Goal: Task Accomplishment & Management: Use online tool/utility

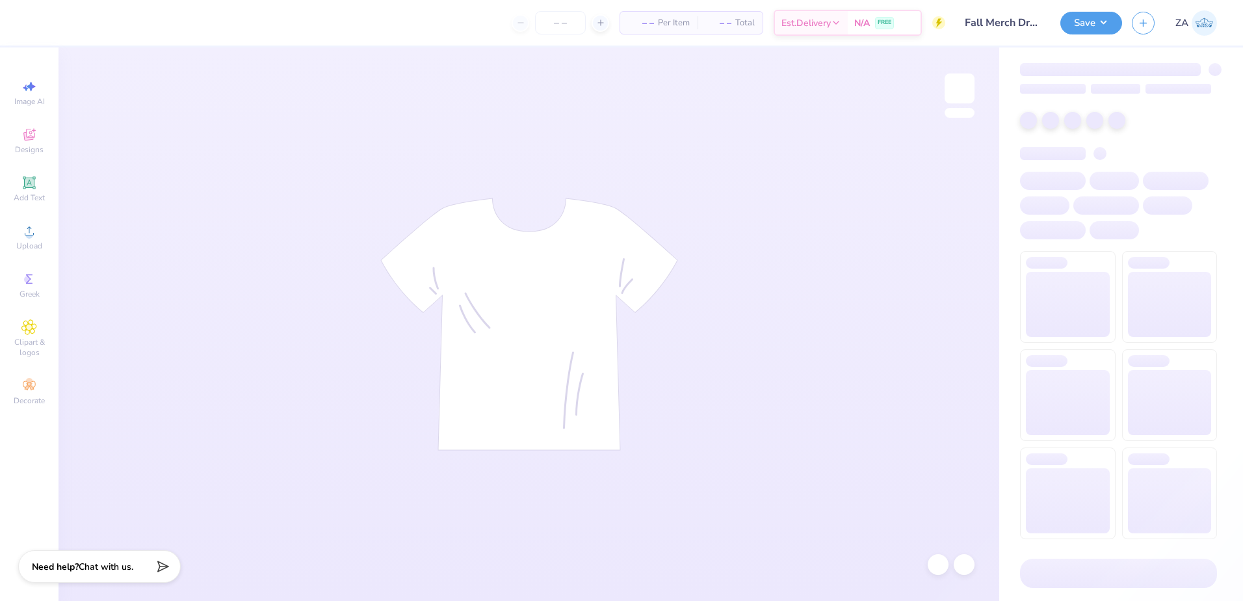
type input "Fall Merch Drop Paradigm"
type input "24"
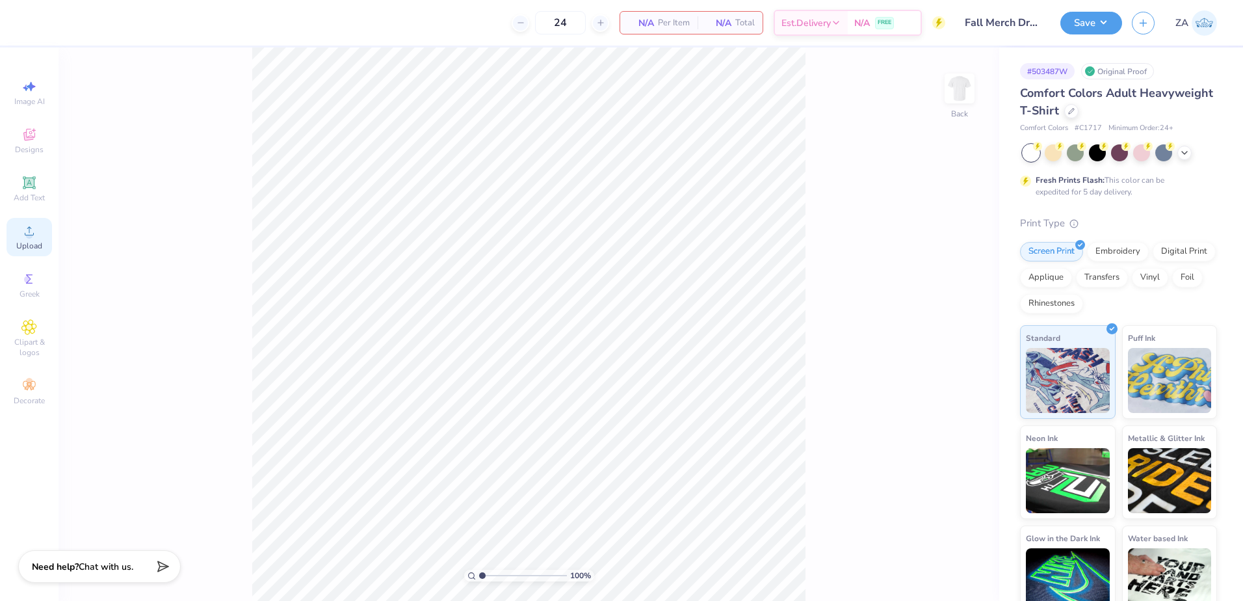
click at [29, 237] on circle at bounding box center [28, 234] width 7 height 7
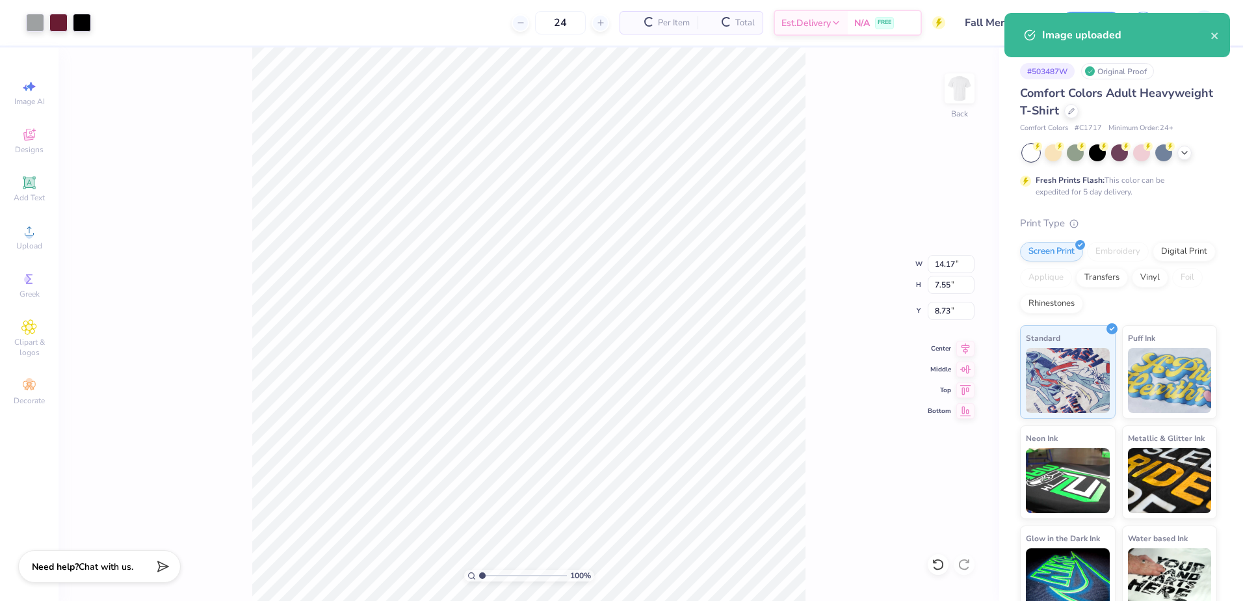
type input "11.30"
type input "6.02"
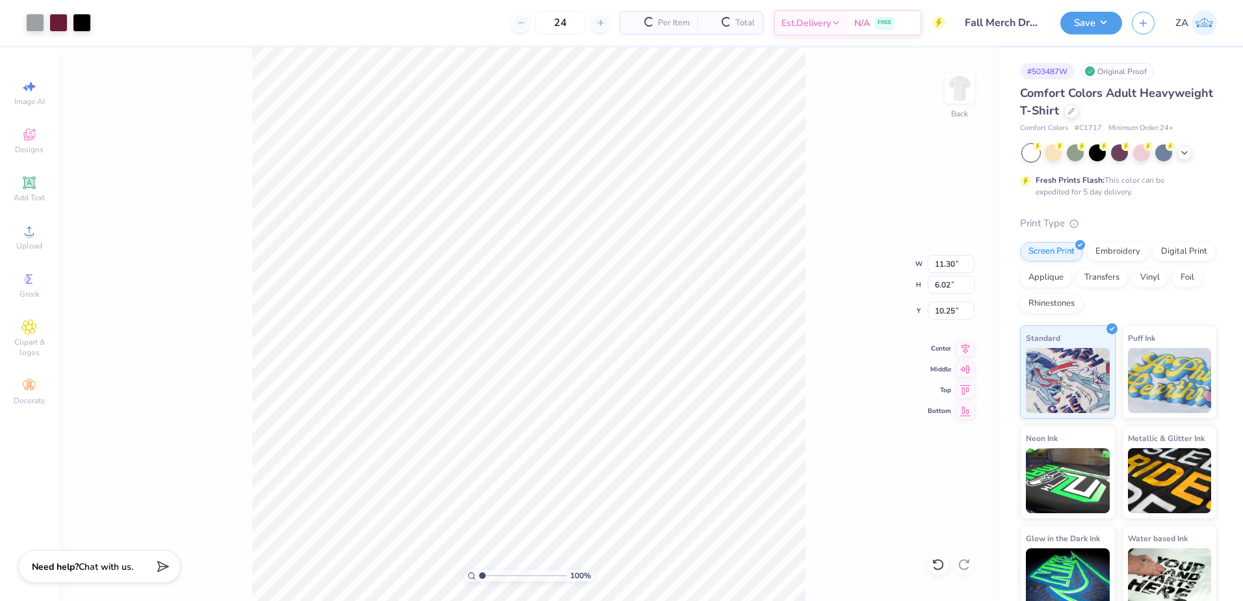
type input "8.65"
click at [33, 192] on span "Add Text" at bounding box center [29, 197] width 31 height 10
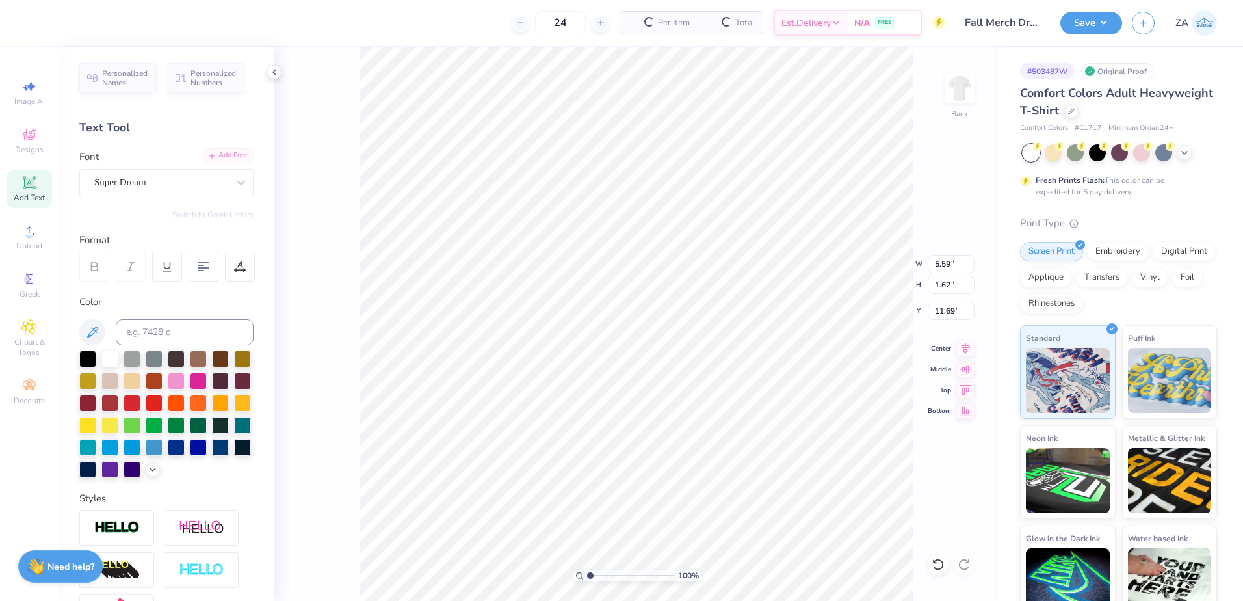
click at [228, 161] on div "Add Font" at bounding box center [227, 155] width 51 height 15
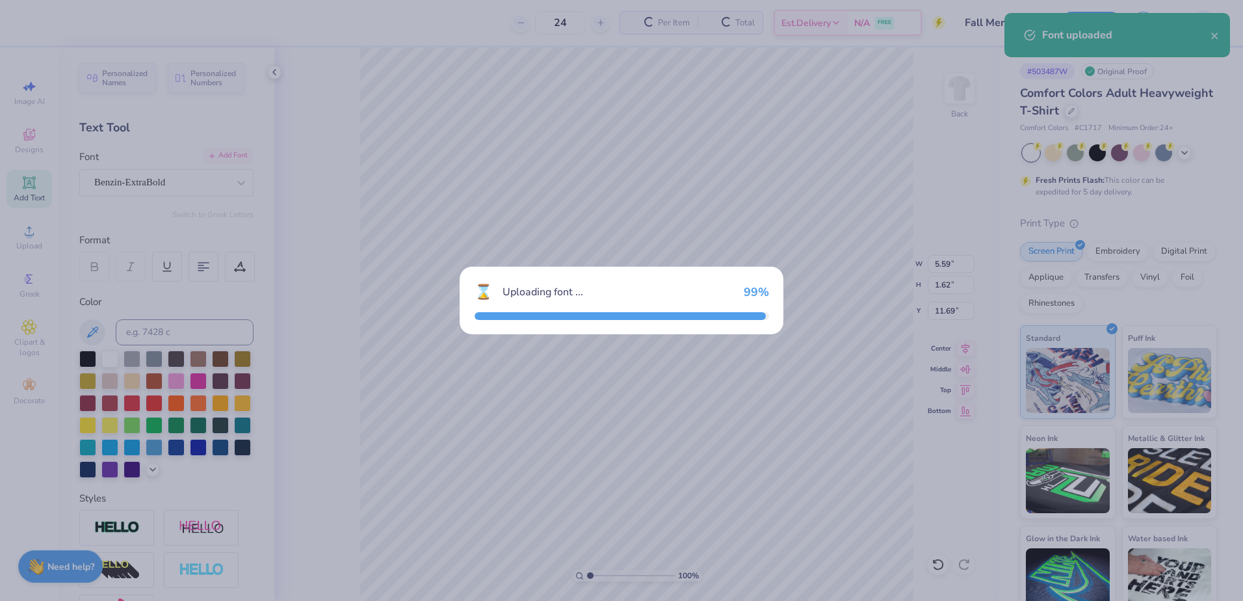
type input "8.41"
type input "1.71"
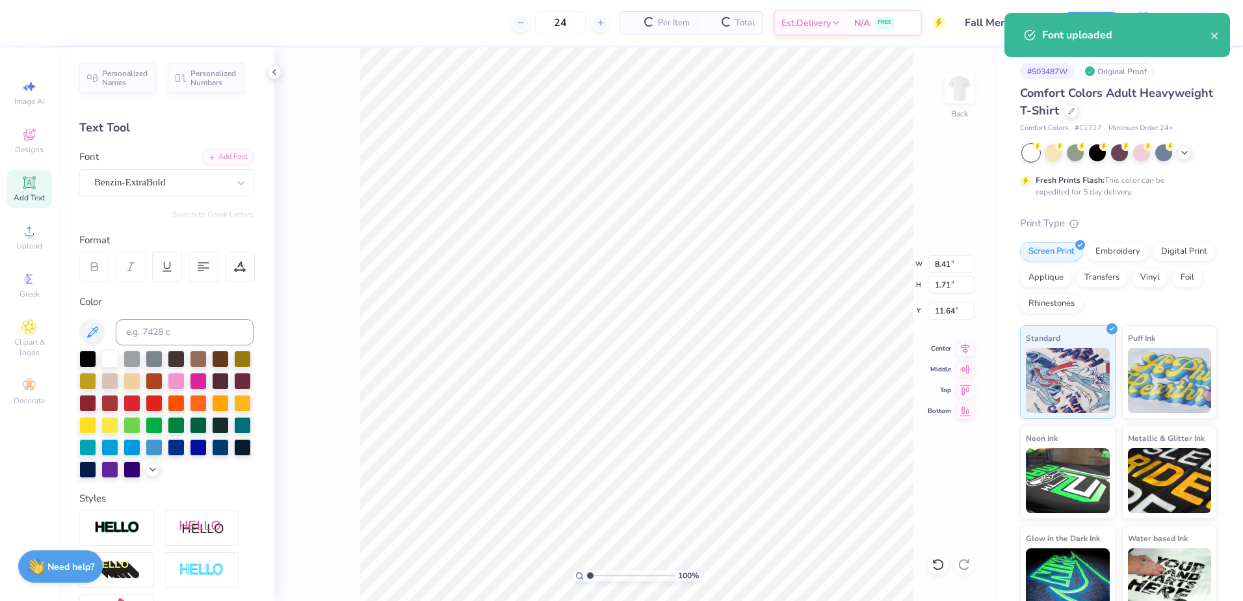
type input "5.39"
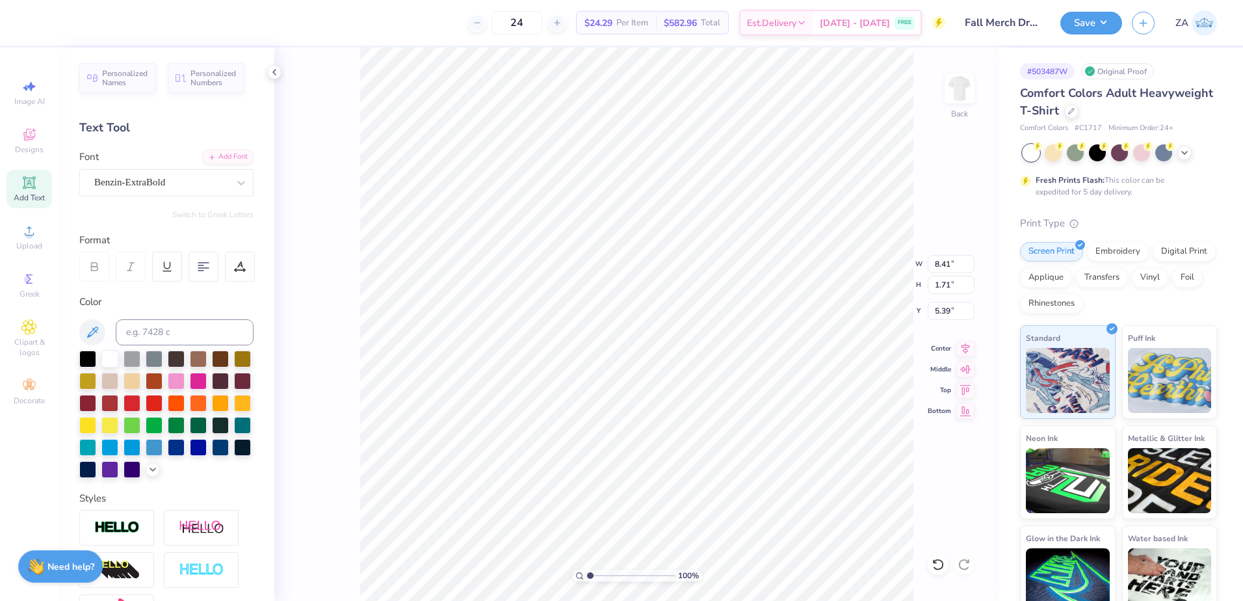
scroll to position [11, 3]
type textarea "Paradigm"
type input "11.32"
type input "1.75"
type input "6.16"
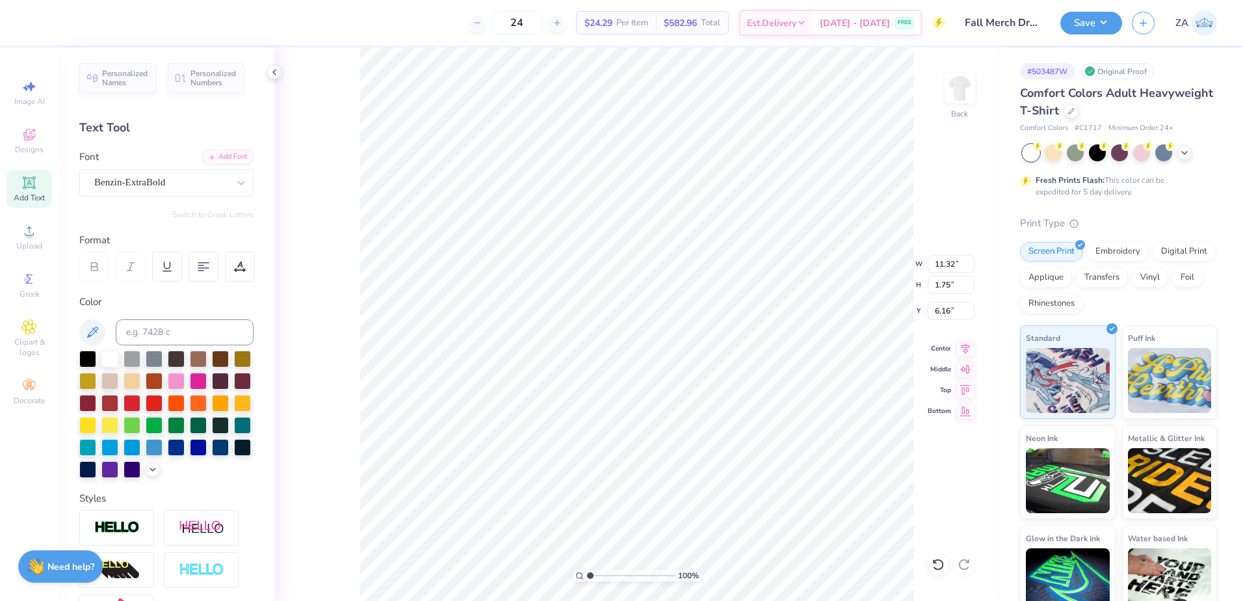
type input "11.30"
type input "6.02"
type input "8.65"
type input "7.15"
type input "3.81"
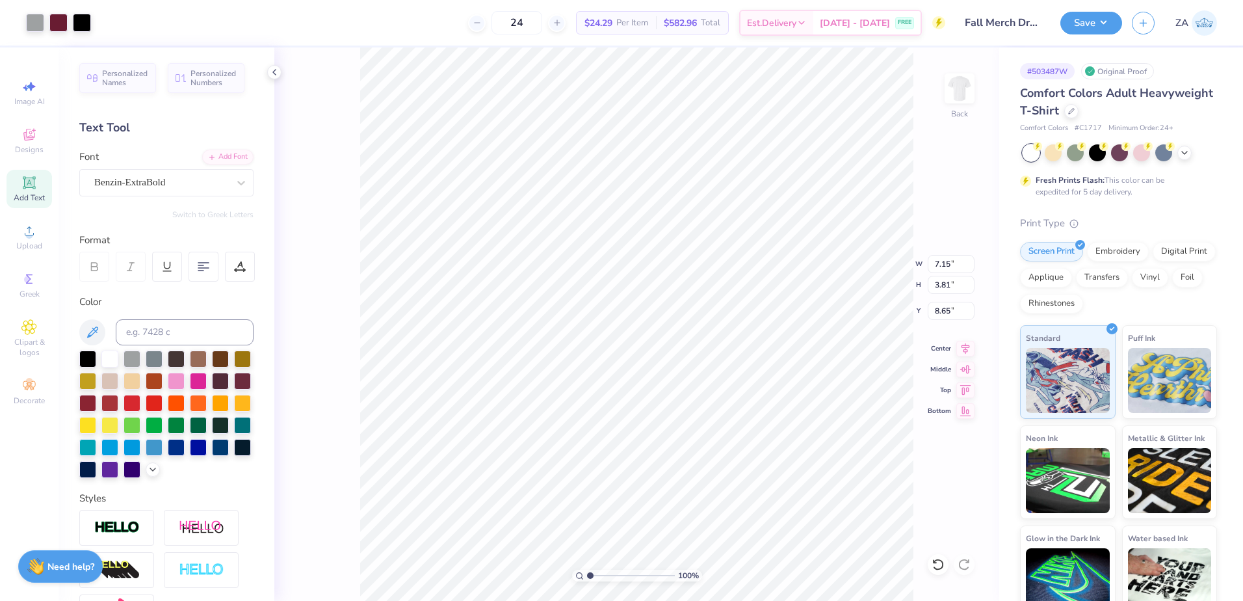
type input "7.25"
type input "11.32"
type input "1.75"
type input "6.16"
click at [88, 354] on div at bounding box center [87, 357] width 17 height 17
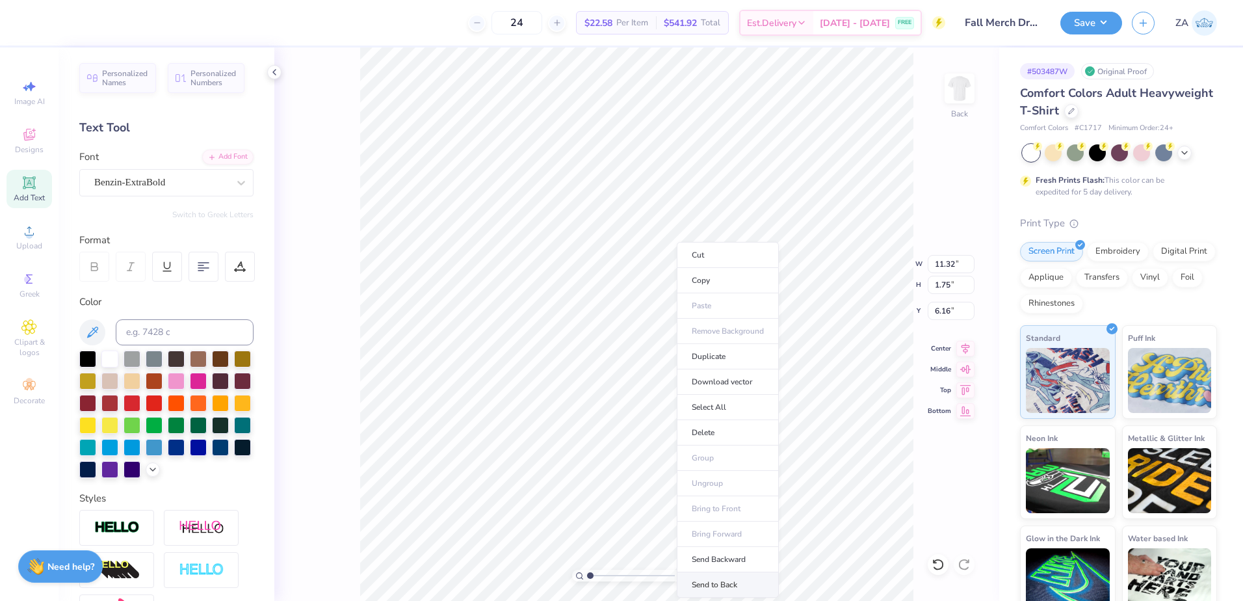
click at [735, 576] on li "Send to Back" at bounding box center [728, 584] width 102 height 25
type input "4.34"
drag, startPoint x: 961, startPoint y: 261, endPoint x: 934, endPoint y: 259, distance: 26.7
click at [935, 261] on input "11.32" at bounding box center [951, 264] width 47 height 18
type input "11.00"
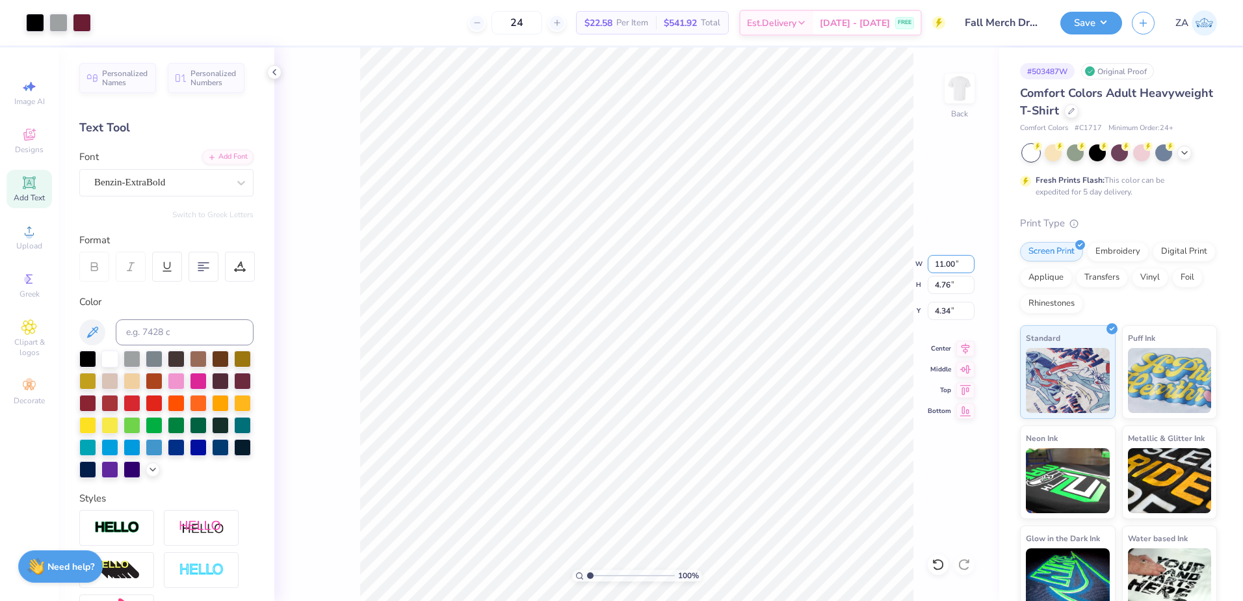
type input "4.76"
drag, startPoint x: 958, startPoint y: 315, endPoint x: 929, endPoint y: 313, distance: 28.6
click at [929, 313] on input "4.41" at bounding box center [951, 311] width 47 height 18
type input "3.00"
click at [957, 94] on img at bounding box center [960, 88] width 52 height 52
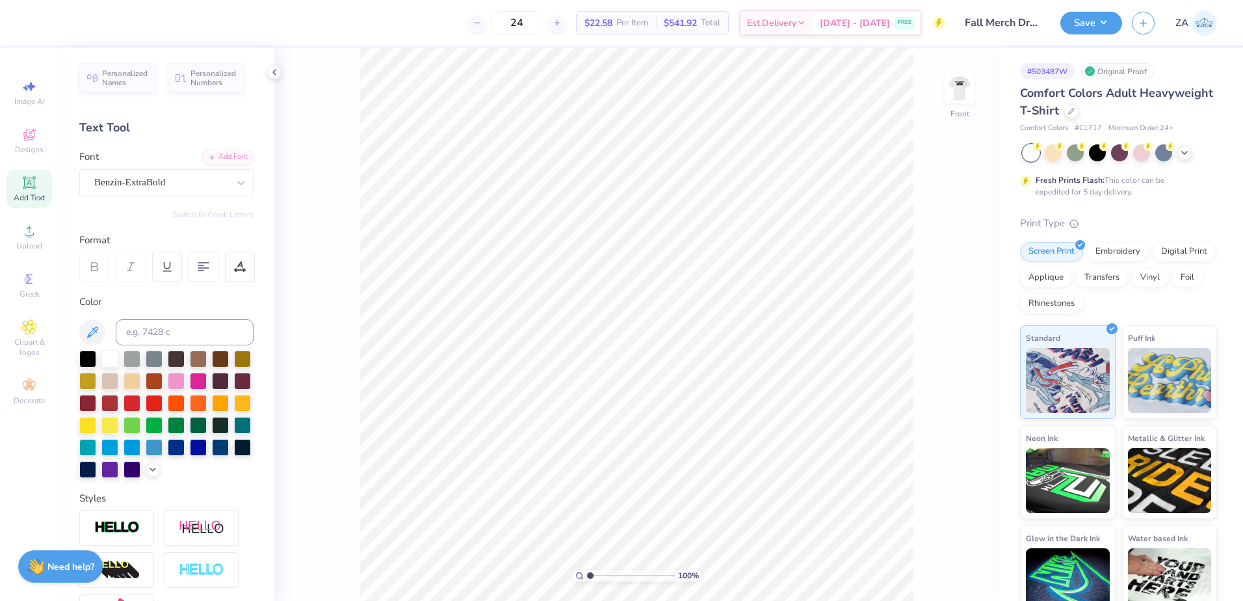
click at [38, 183] on div "Add Text" at bounding box center [30, 189] width 46 height 38
click at [200, 181] on div "Super Dream" at bounding box center [161, 182] width 137 height 20
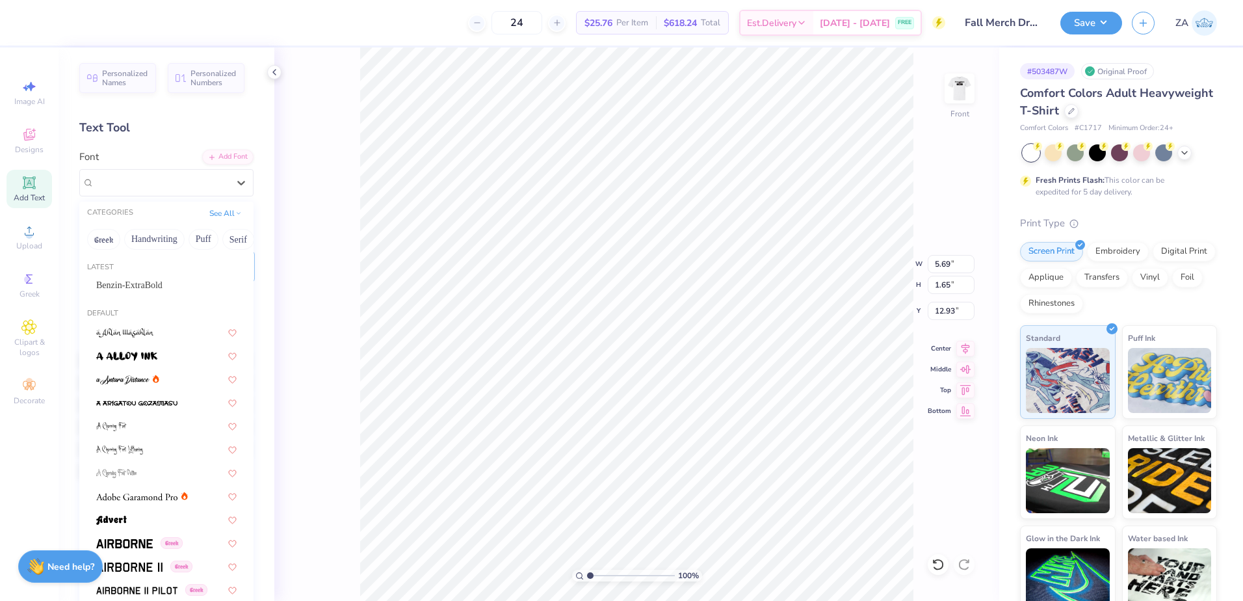
click at [163, 287] on span "Benzin-ExtraBold" at bounding box center [129, 285] width 66 height 14
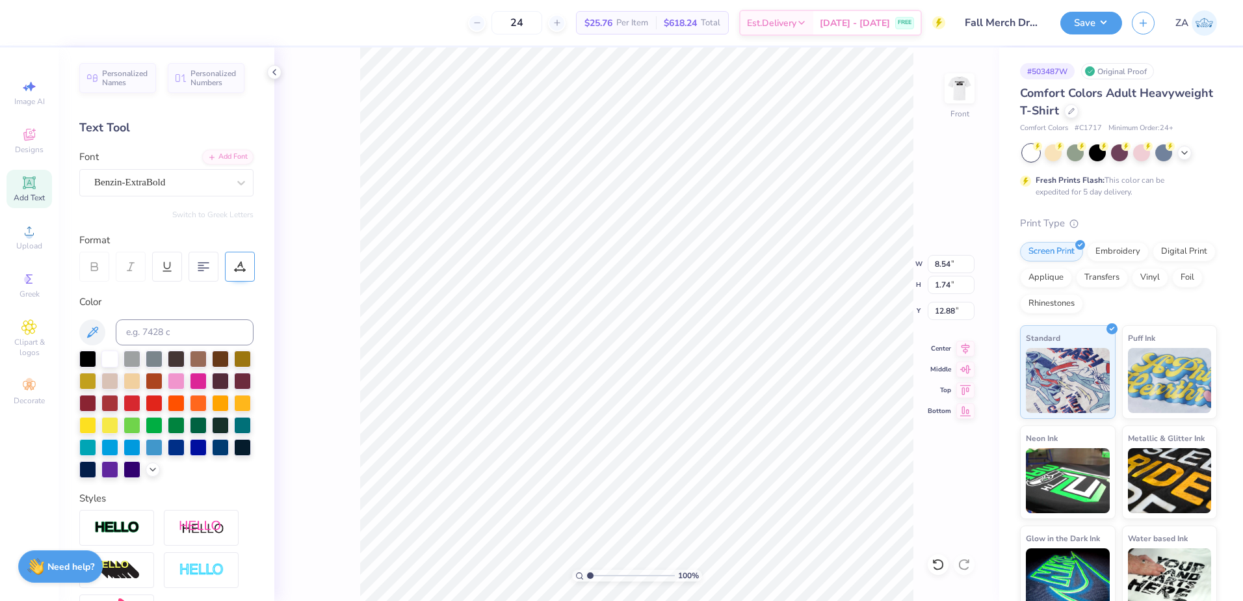
type input "8.54"
type input "1.74"
type input "12.88"
type textarea "Est. 2015"
type input "7.45"
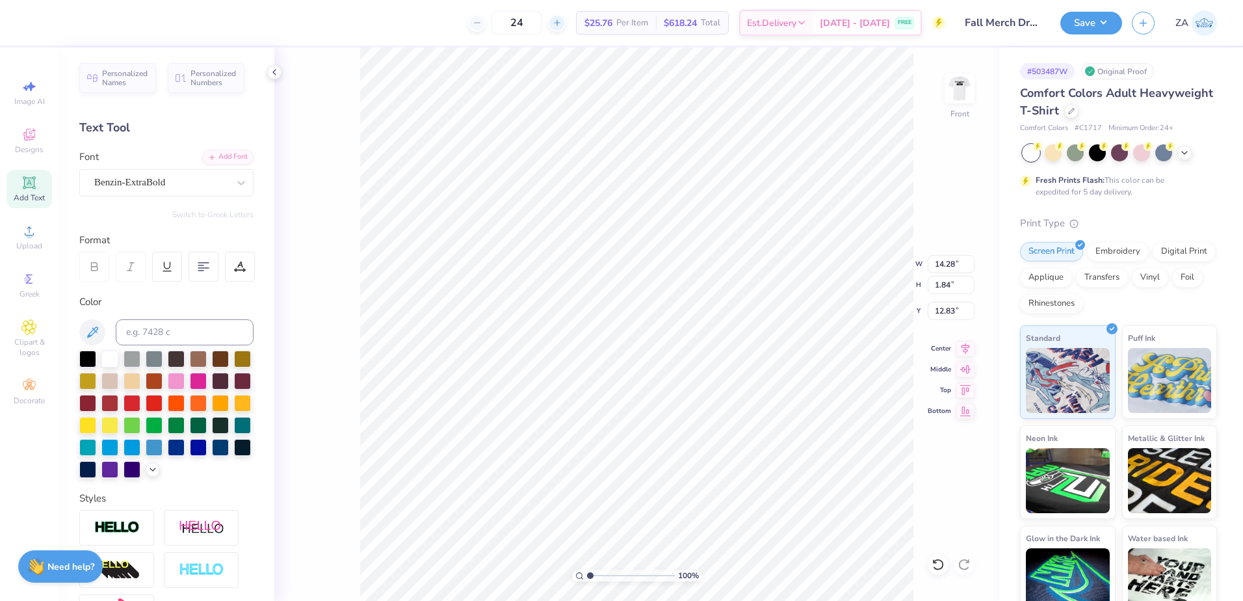
type input "0.96"
type input "14.62"
click at [87, 360] on div at bounding box center [87, 357] width 17 height 17
type input "6.25"
type input "0.81"
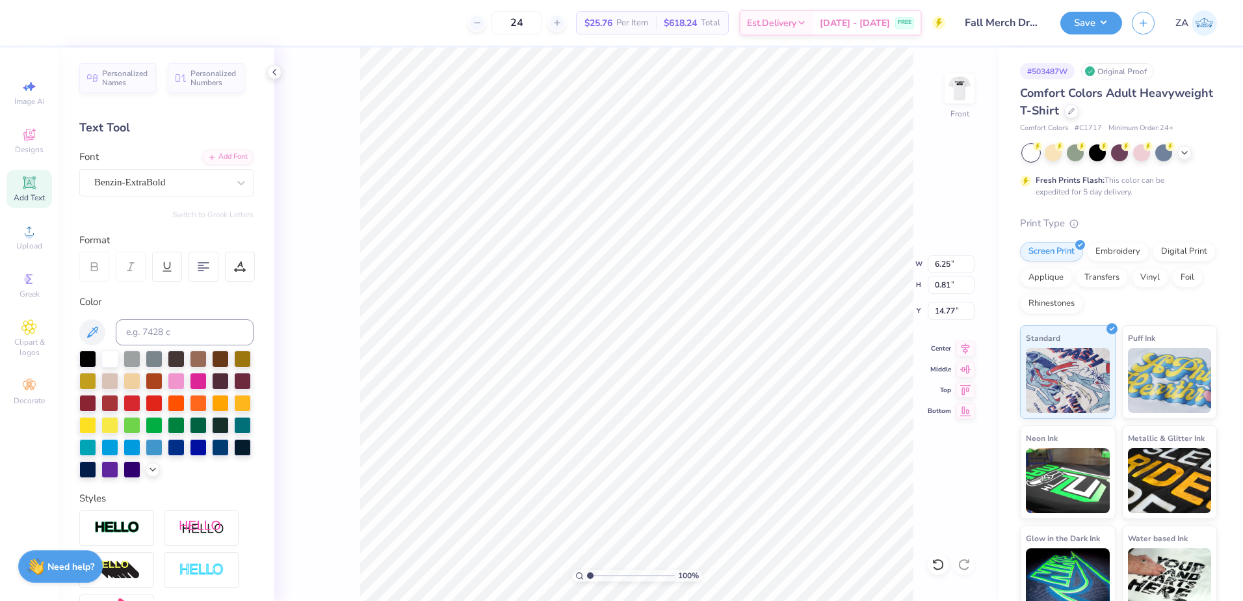
type input "14.77"
type input "14.81"
type input "7.04"
type input "0.91"
click at [36, 231] on icon at bounding box center [29, 231] width 16 height 16
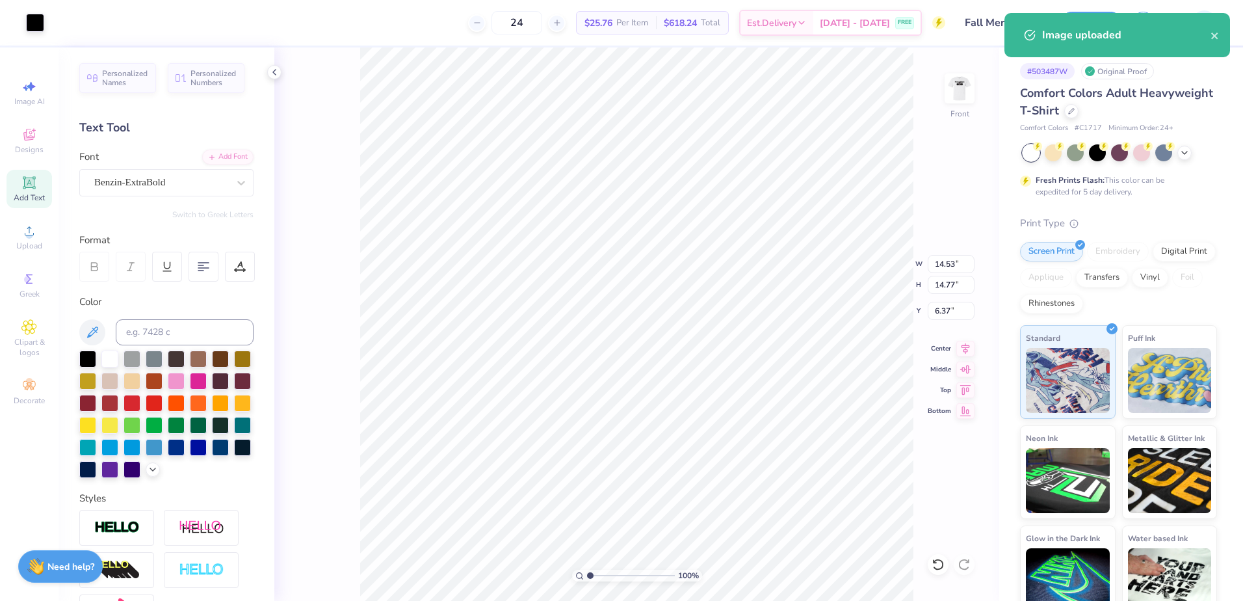
type input "11.04"
type input "11.22"
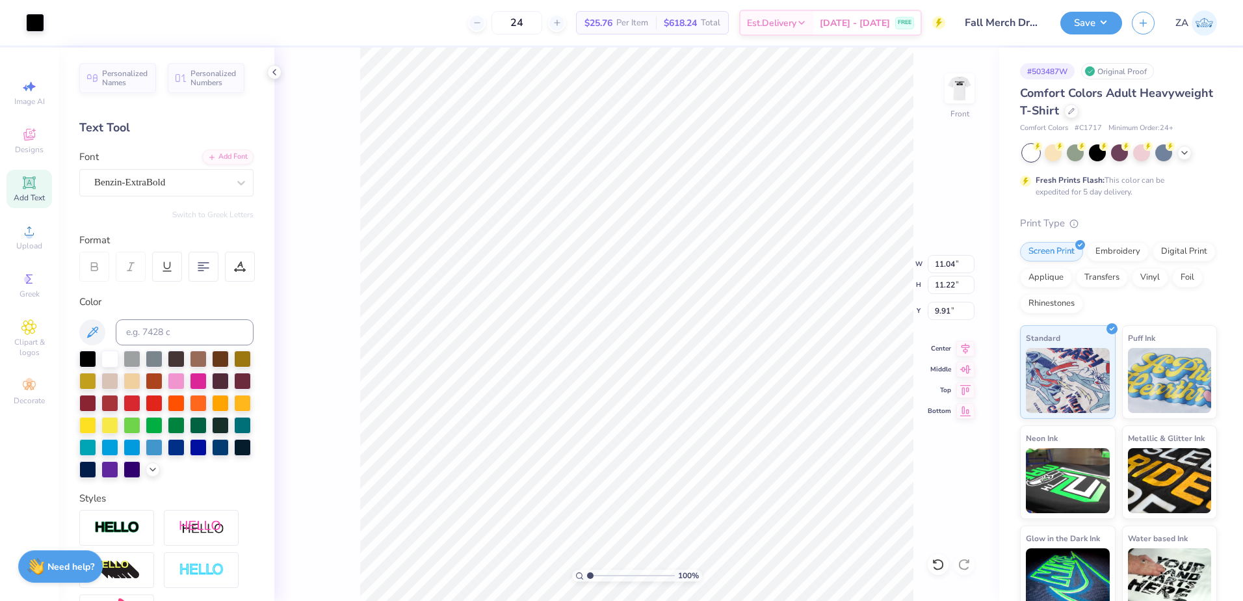
type input "3.00"
type input "11.42"
type input "11.60"
drag, startPoint x: 940, startPoint y: 269, endPoint x: 960, endPoint y: 272, distance: 20.4
click at [960, 272] on input "11.42" at bounding box center [951, 264] width 47 height 18
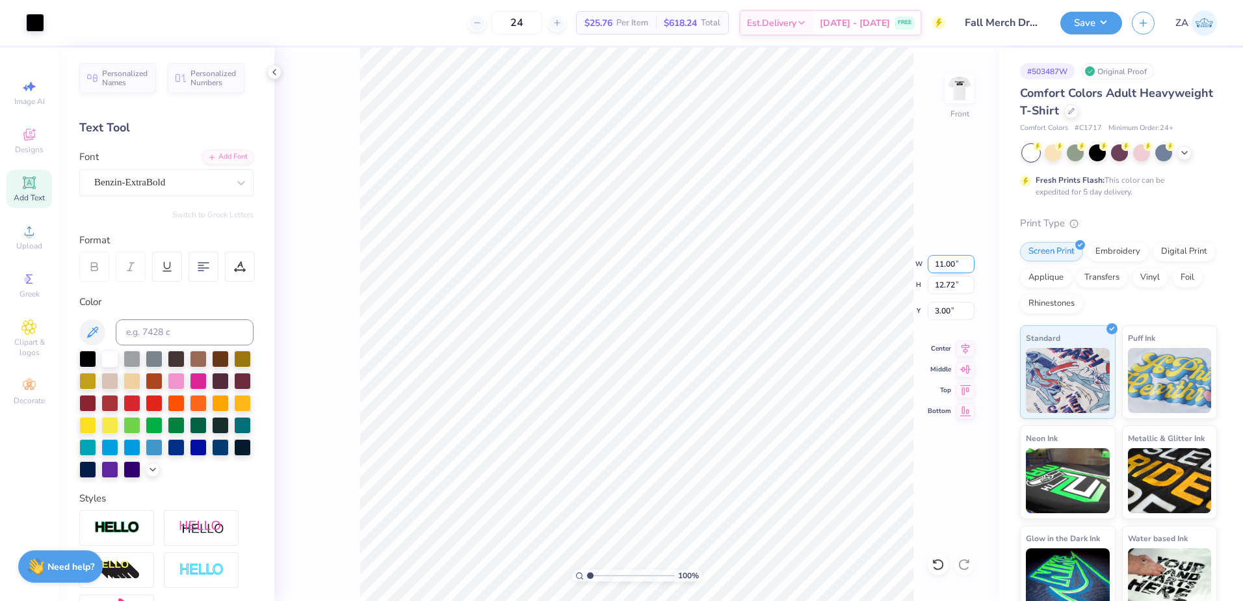
type input "11.00"
type input "12.25"
type input "3.23"
drag, startPoint x: 958, startPoint y: 312, endPoint x: 927, endPoint y: 311, distance: 31.2
click at [927, 311] on div "100 % Front W 11.00 11.00 " H 12.25 12.25 " Y 3.23 3.23 " Center Middle Top Bot…" at bounding box center [636, 323] width 725 height 553
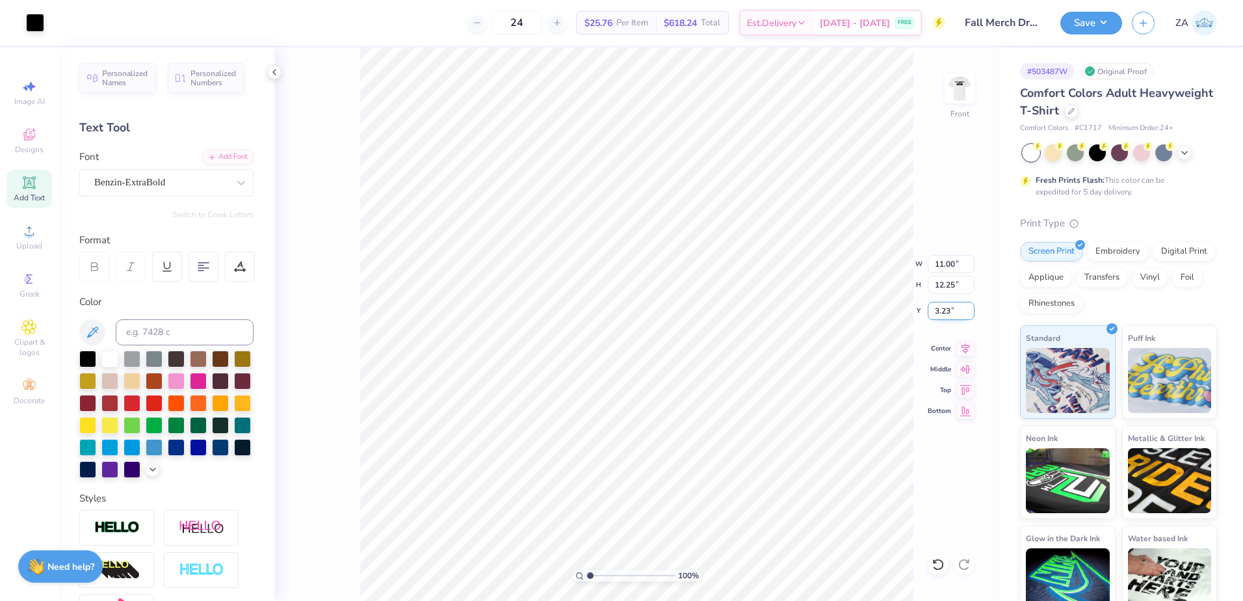
drag, startPoint x: 957, startPoint y: 311, endPoint x: 927, endPoint y: 307, distance: 29.5
click at [929, 308] on input "3.23" at bounding box center [951, 311] width 47 height 18
type input "3.00"
click at [944, 296] on div "100 % Front W 11.00 11.00 " H 12.25 12.25 " Y 3.00 3.00 " Center Middle Top Bot…" at bounding box center [636, 323] width 725 height 553
click at [944, 265] on div "100 % Front W 11.00 H 12.25 Y 3.00 Center Middle Top Bottom" at bounding box center [636, 323] width 725 height 553
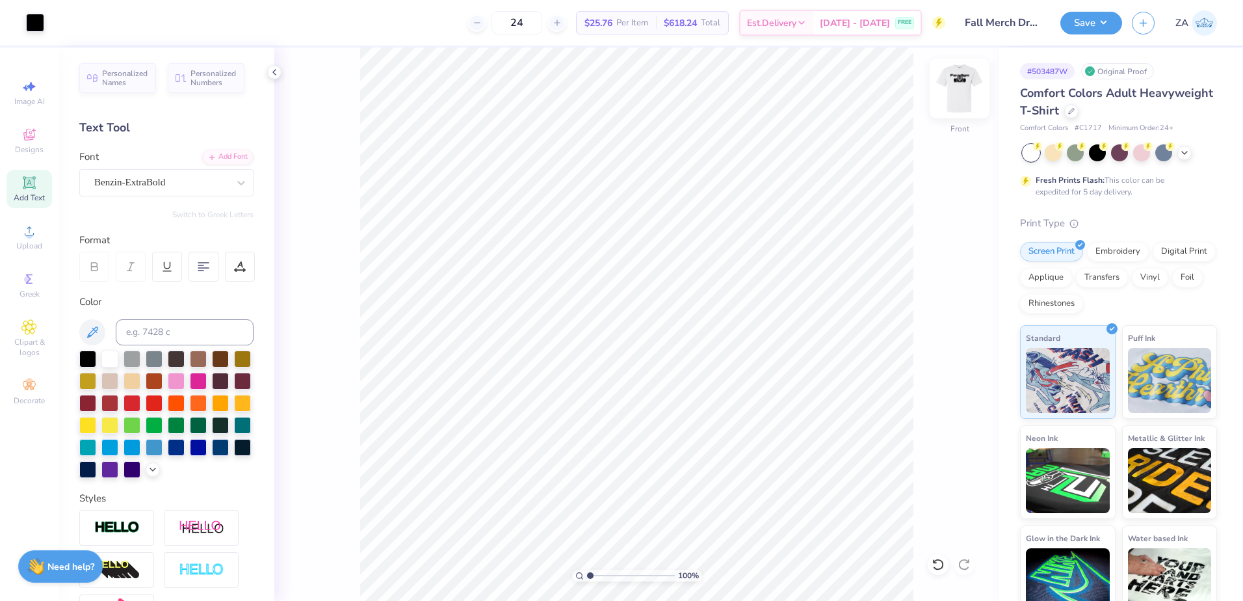
click at [950, 98] on img at bounding box center [960, 88] width 52 height 52
click at [1093, 34] on div "Save ZA" at bounding box center [1152, 23] width 183 height 46
click at [1096, 24] on button "Save" at bounding box center [1092, 21] width 62 height 23
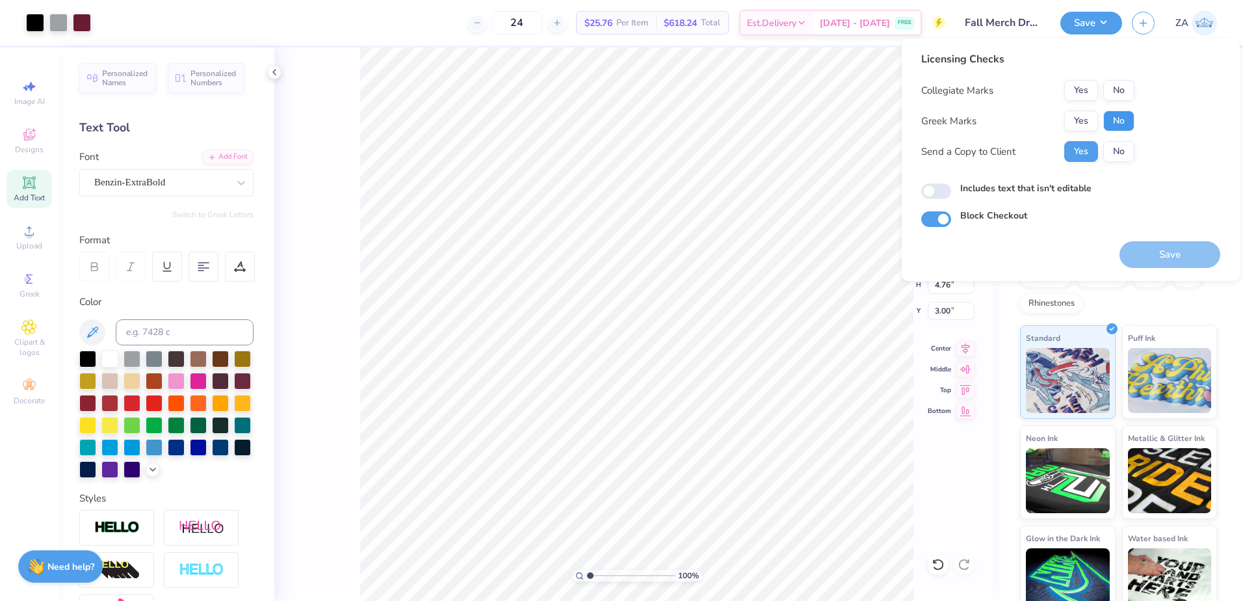
click at [1122, 121] on button "No" at bounding box center [1119, 121] width 31 height 21
click at [1124, 91] on button "No" at bounding box center [1119, 90] width 31 height 21
click at [1156, 243] on button "Save" at bounding box center [1170, 254] width 101 height 27
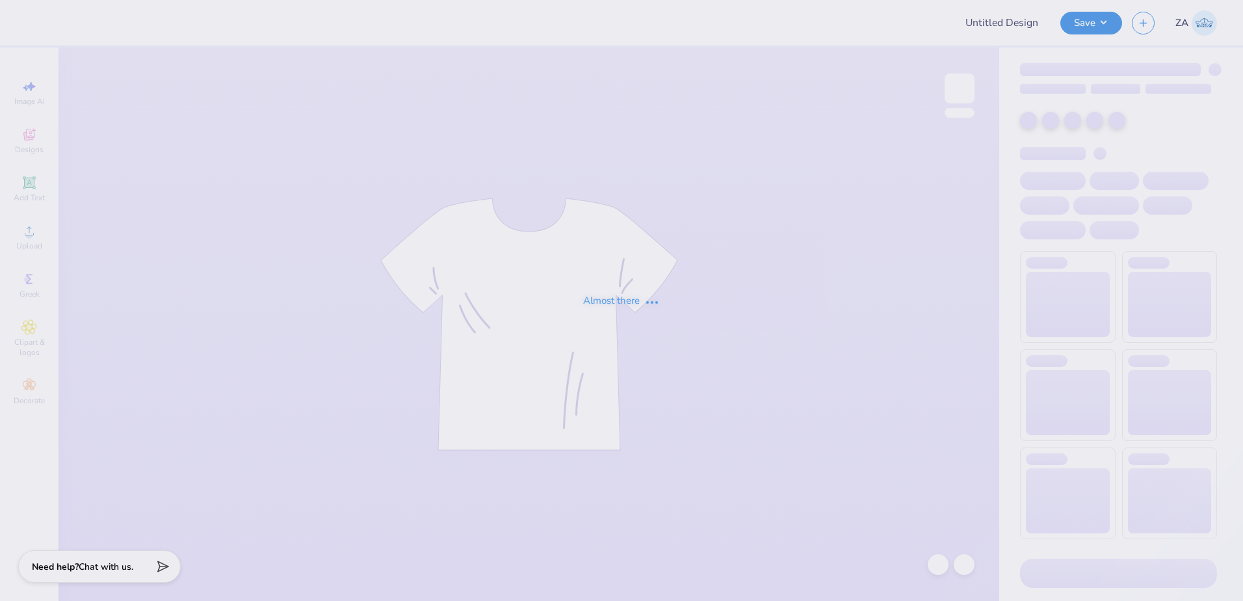
type input "Kasey Cisneros : Texas State University"
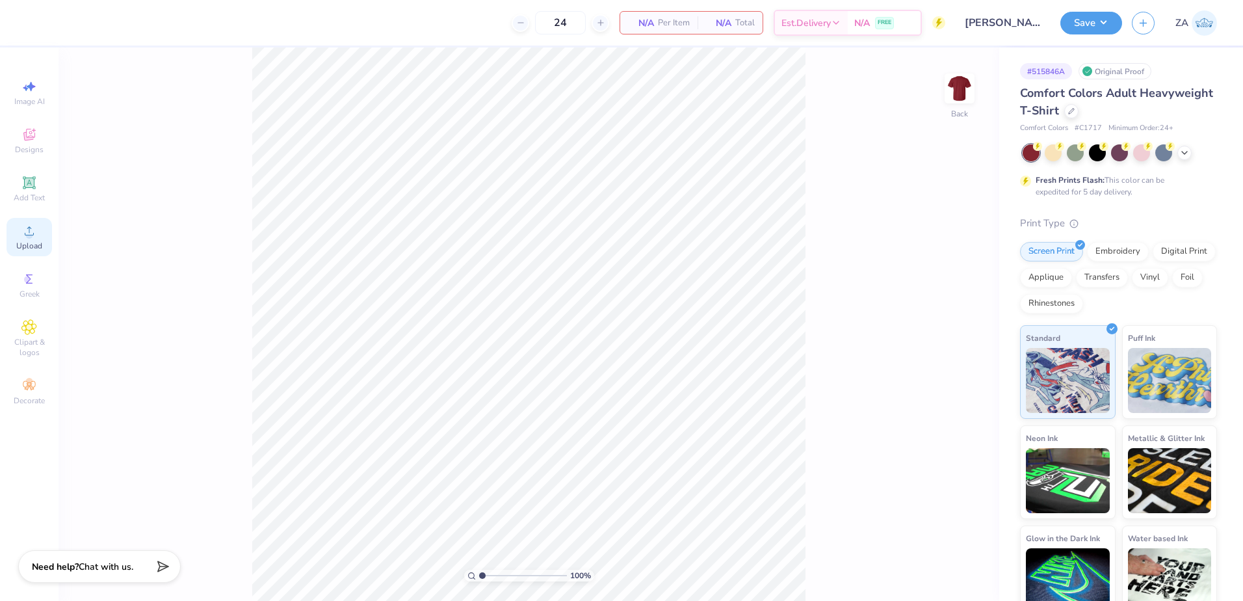
click at [22, 239] on div "Upload" at bounding box center [30, 237] width 46 height 38
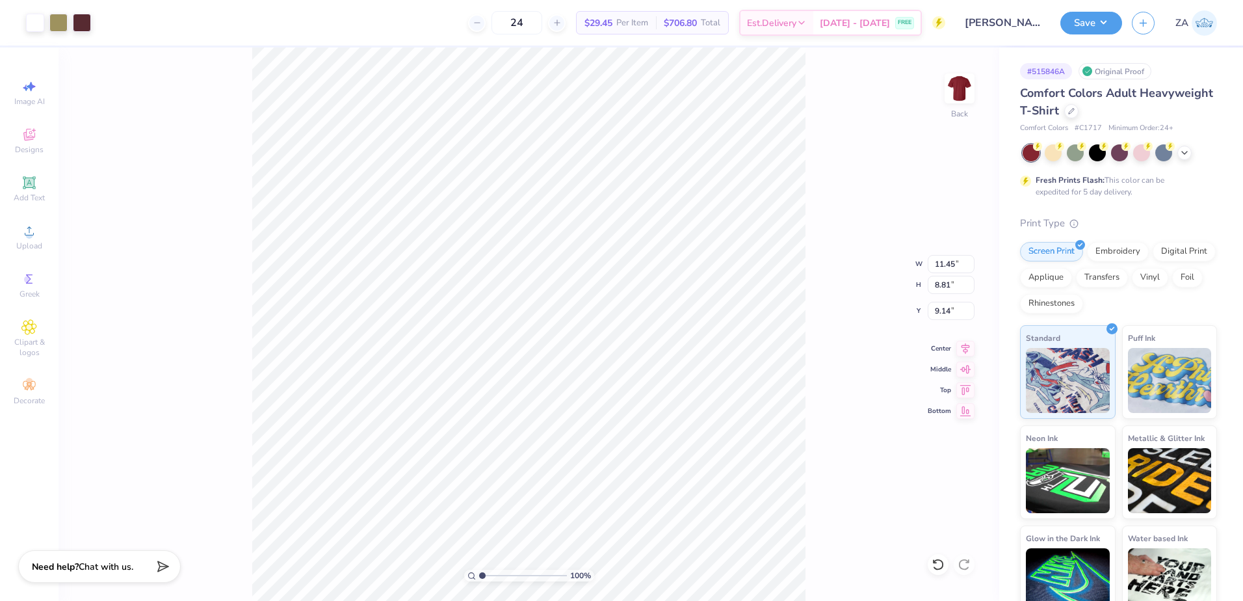
type input "11.45"
type input "8.81"
type input "3.00"
type input "1.19"
click at [484, 573] on input "range" at bounding box center [523, 576] width 88 height 12
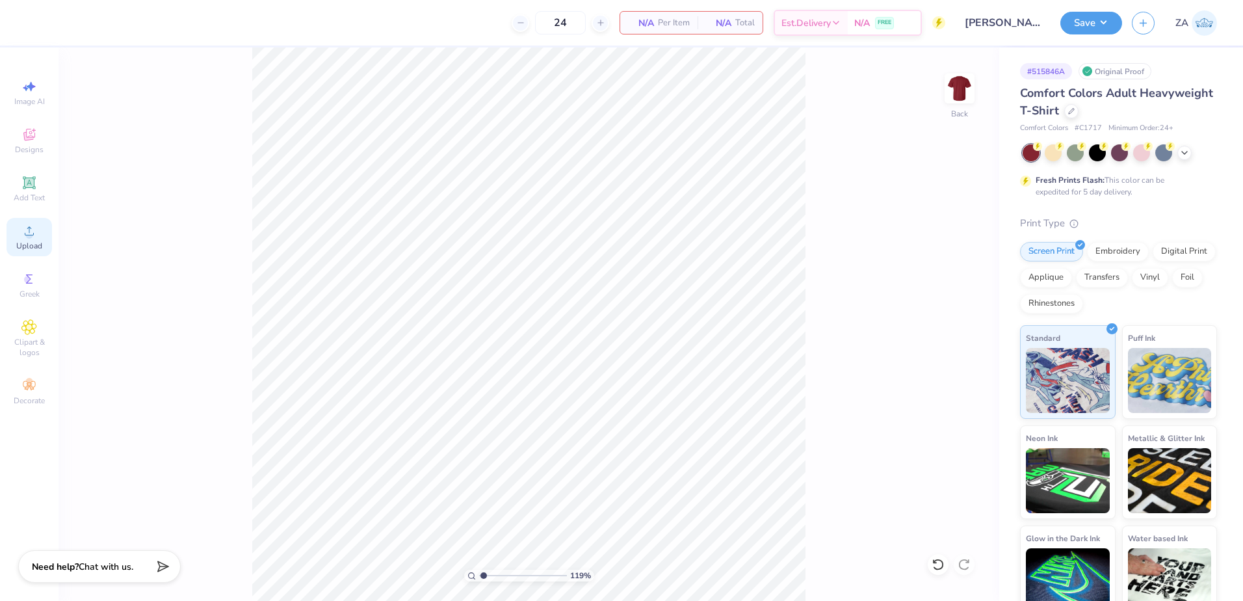
click at [25, 226] on icon at bounding box center [29, 231] width 16 height 16
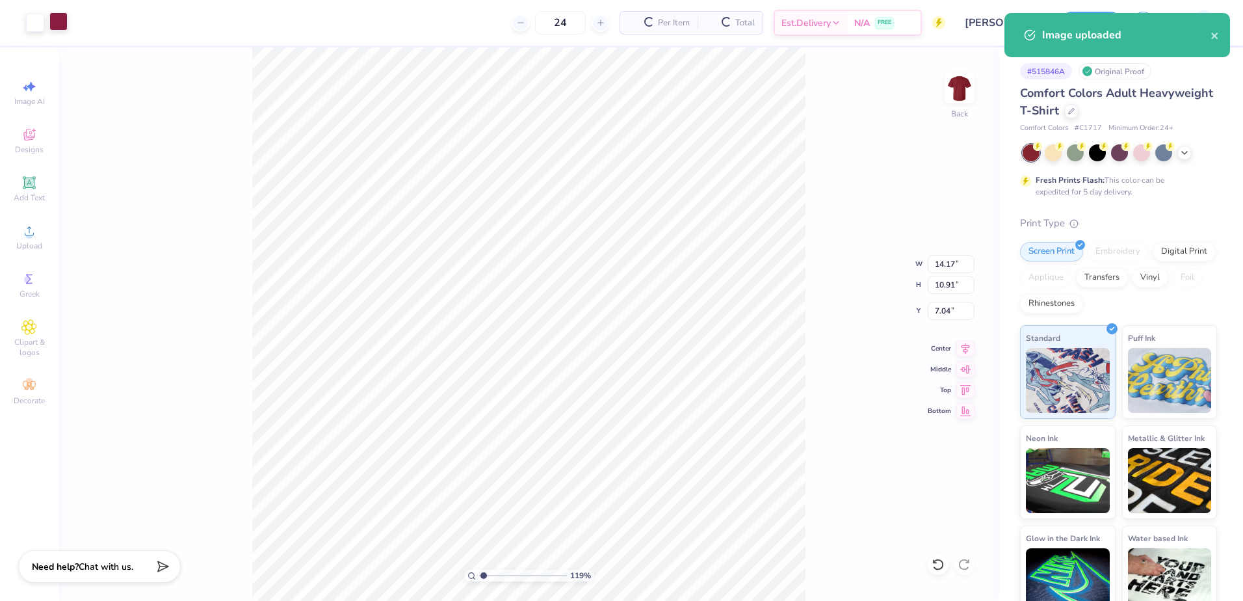
click at [61, 30] on div at bounding box center [58, 21] width 18 height 18
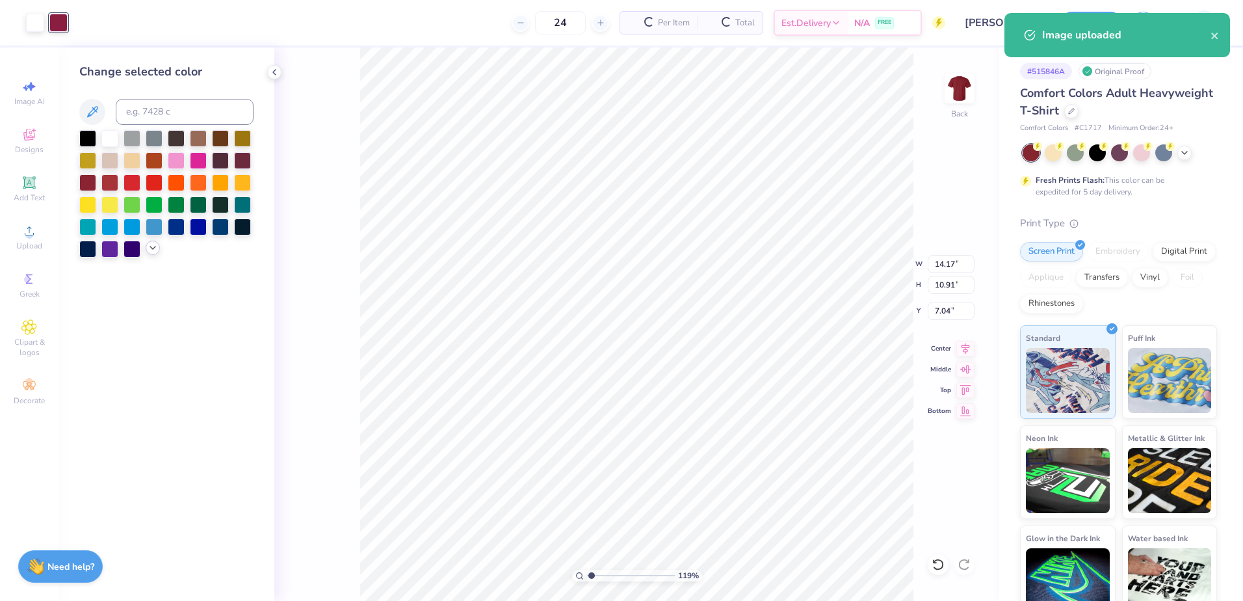
click at [155, 245] on icon at bounding box center [153, 248] width 10 height 10
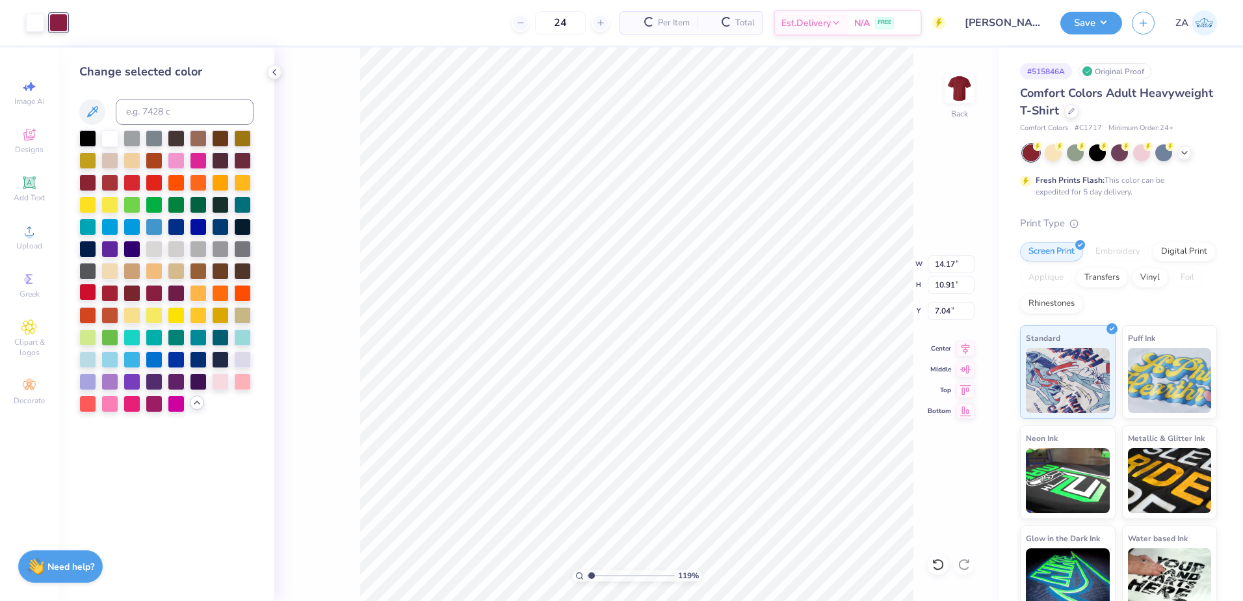
click at [94, 295] on div at bounding box center [87, 292] width 17 height 17
click at [109, 181] on div at bounding box center [109, 181] width 17 height 17
click at [246, 160] on div at bounding box center [242, 159] width 17 height 17
click at [126, 186] on div at bounding box center [132, 181] width 17 height 17
click at [109, 293] on div at bounding box center [109, 292] width 17 height 17
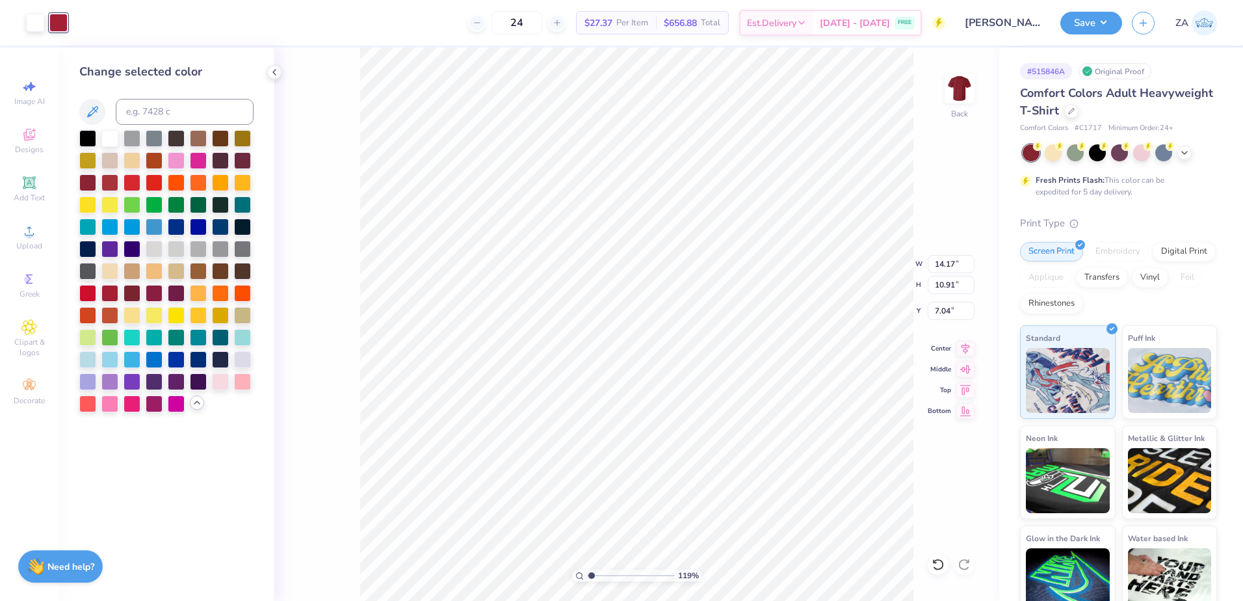
click at [77, 293] on div "Change selected color" at bounding box center [167, 323] width 216 height 553
click at [85, 293] on div at bounding box center [87, 292] width 17 height 17
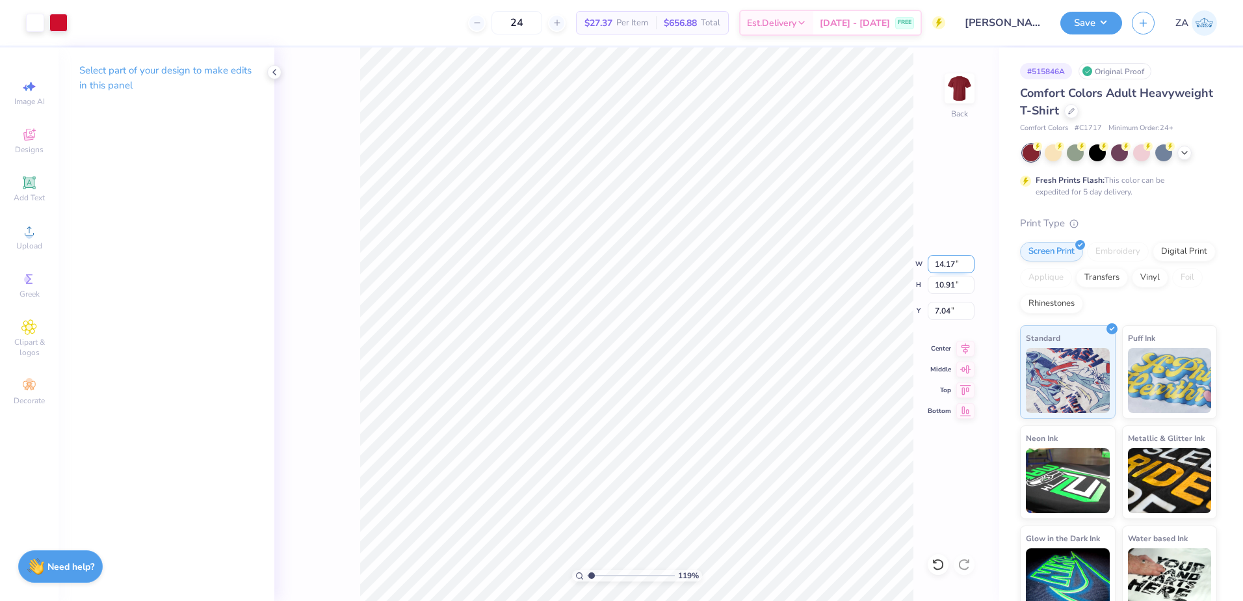
drag, startPoint x: 936, startPoint y: 267, endPoint x: 960, endPoint y: 265, distance: 23.4
click at [960, 265] on input "14.17" at bounding box center [951, 264] width 47 height 18
type input "12.00"
type input "9.24"
drag, startPoint x: 936, startPoint y: 313, endPoint x: 955, endPoint y: 313, distance: 18.9
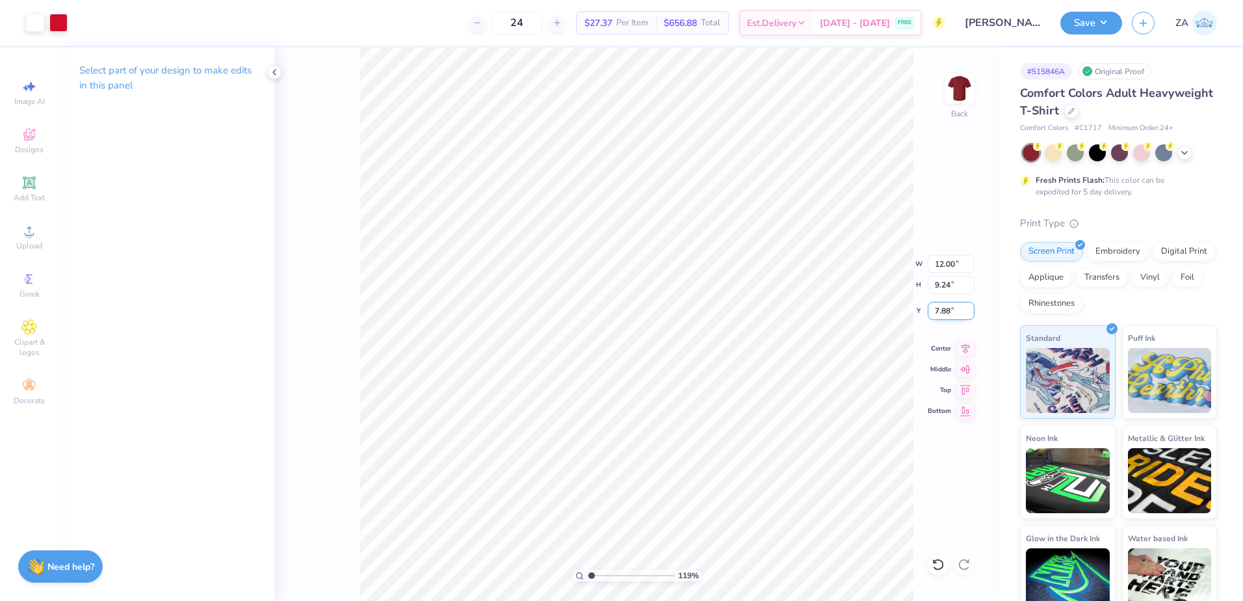
click at [955, 313] on input "7.88" at bounding box center [951, 311] width 47 height 18
type input "3.00"
click at [59, 21] on div at bounding box center [58, 21] width 18 height 18
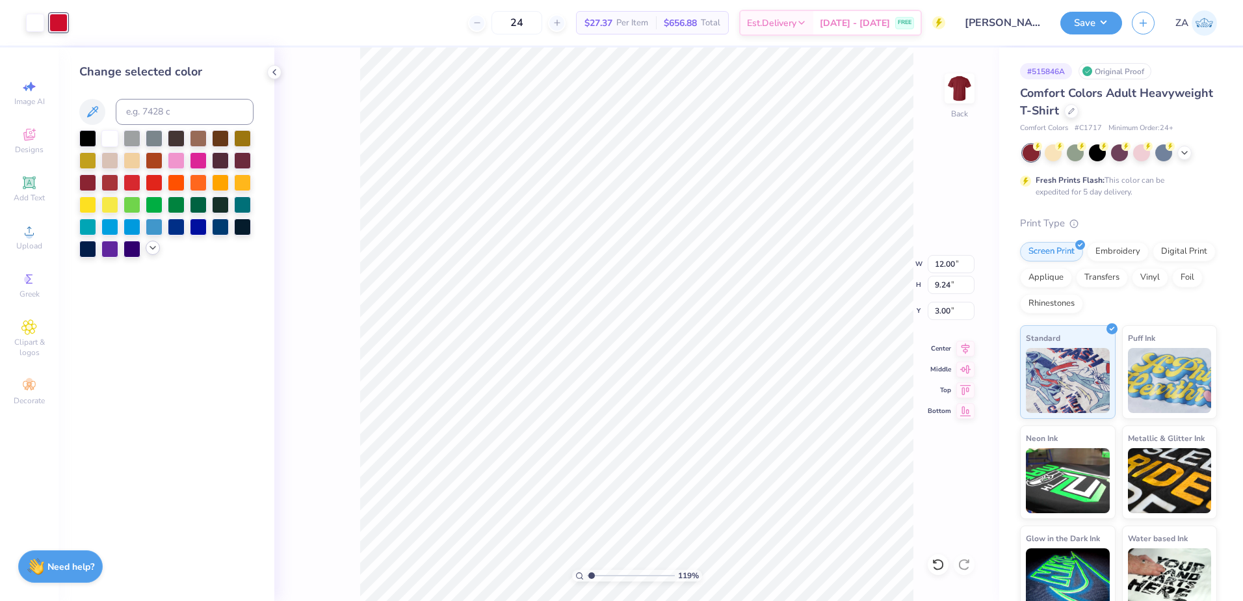
click at [152, 246] on icon at bounding box center [153, 248] width 10 height 10
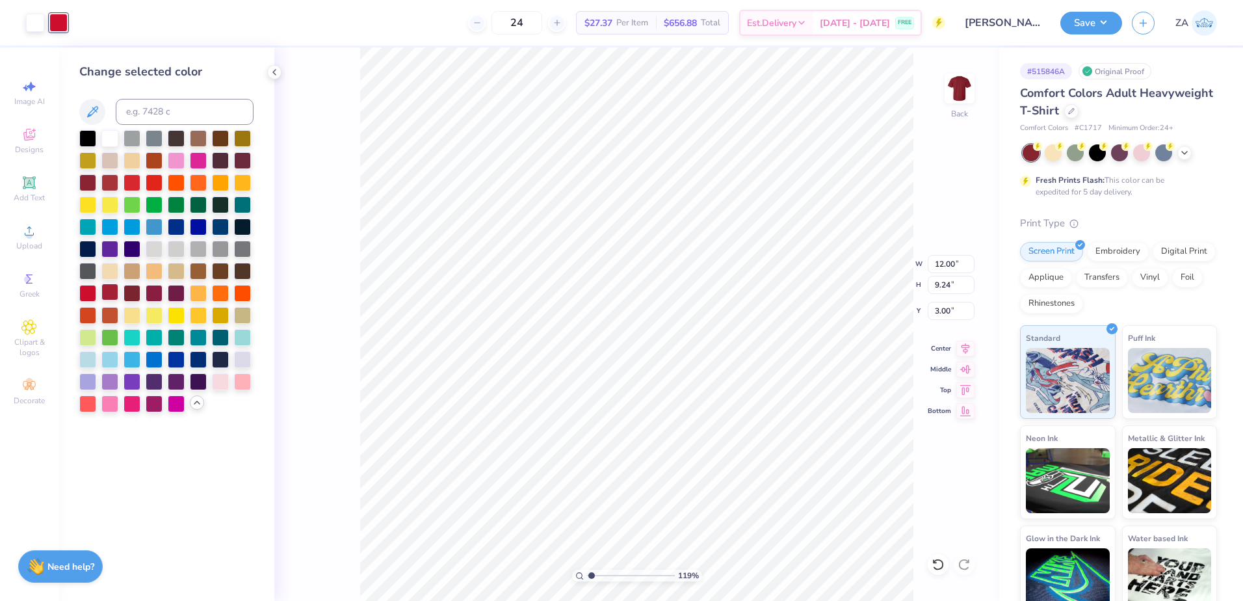
click at [114, 292] on div at bounding box center [109, 292] width 17 height 17
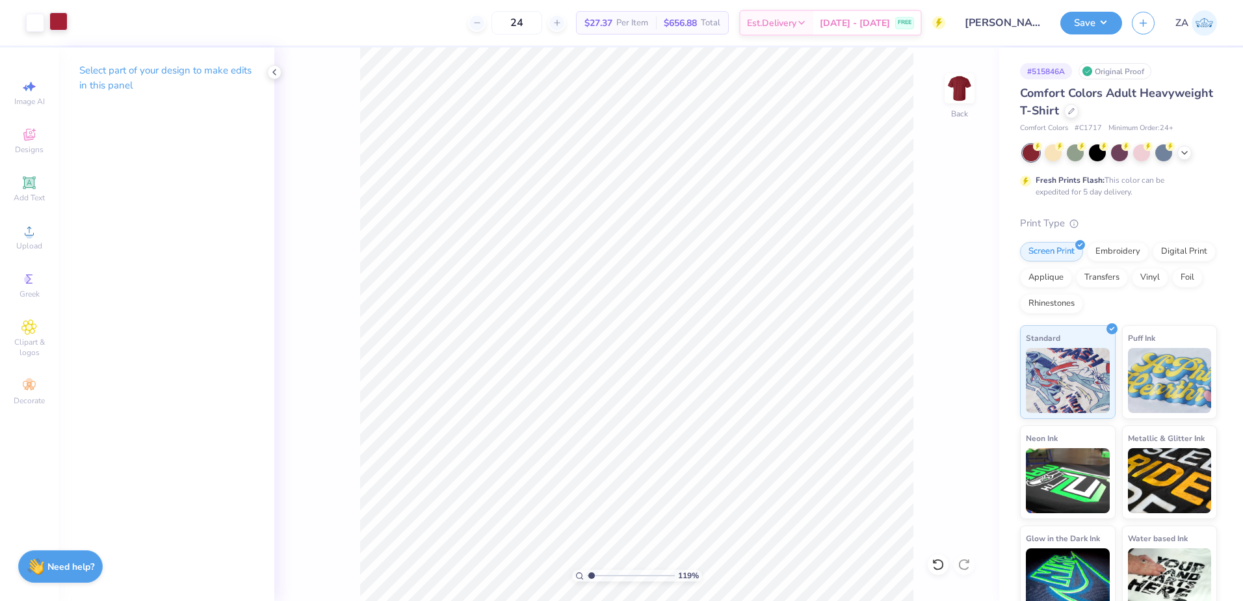
click at [67, 16] on div at bounding box center [58, 21] width 18 height 18
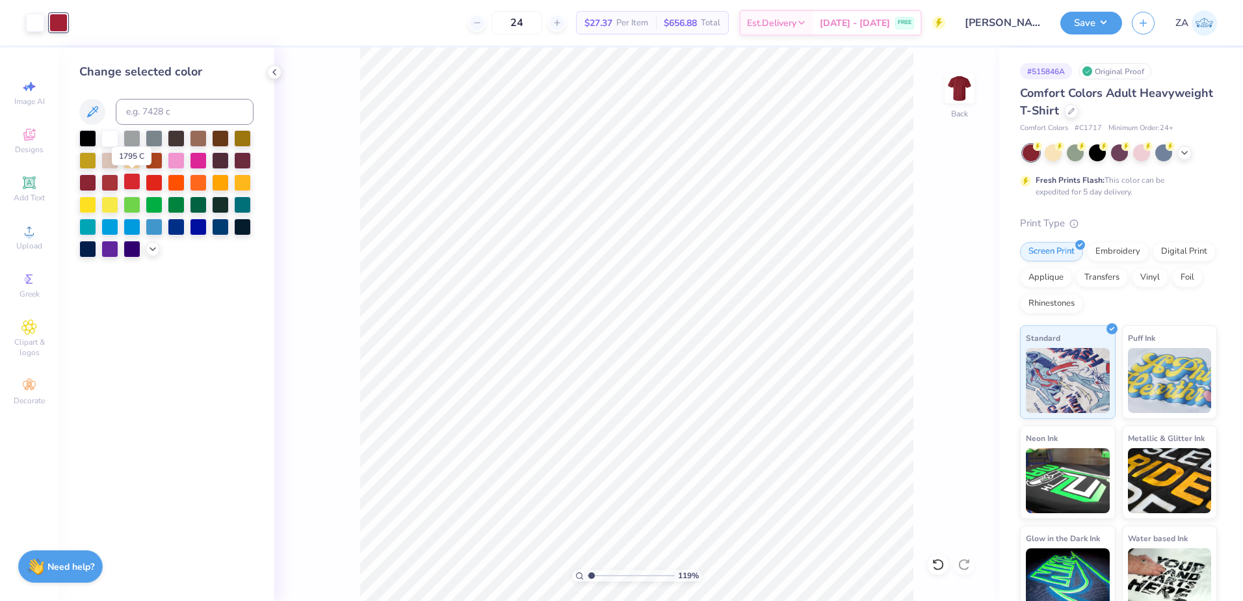
click at [129, 179] on div at bounding box center [132, 181] width 17 height 17
click at [117, 181] on div at bounding box center [109, 181] width 17 height 17
click at [127, 180] on div at bounding box center [132, 181] width 17 height 17
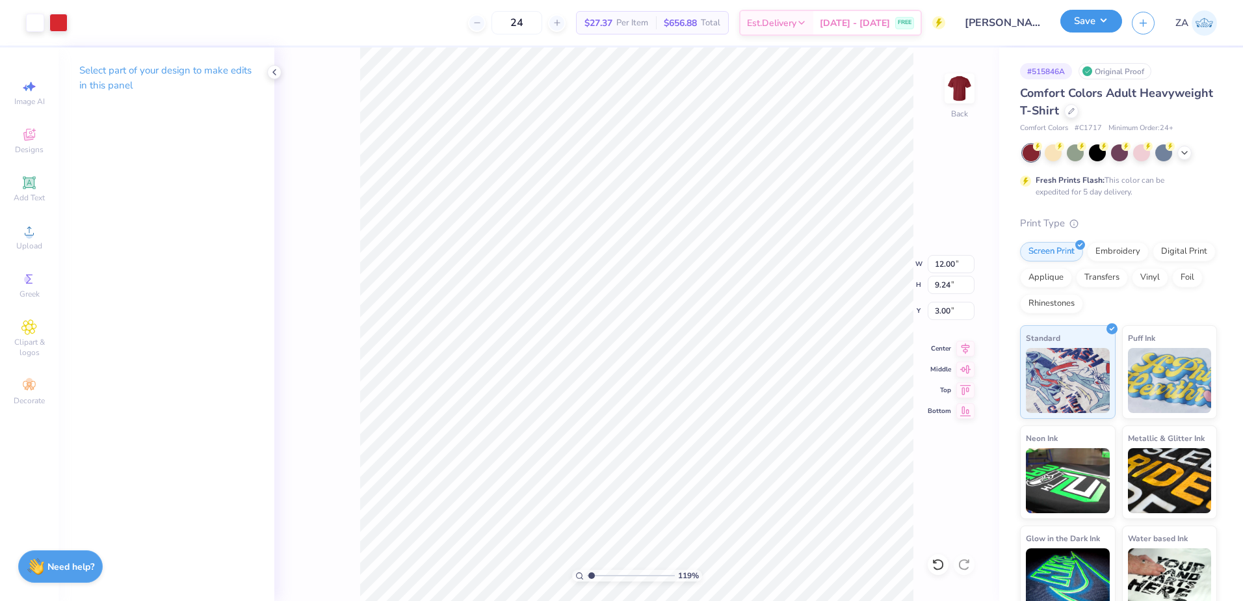
click at [1097, 18] on button "Save" at bounding box center [1092, 21] width 62 height 23
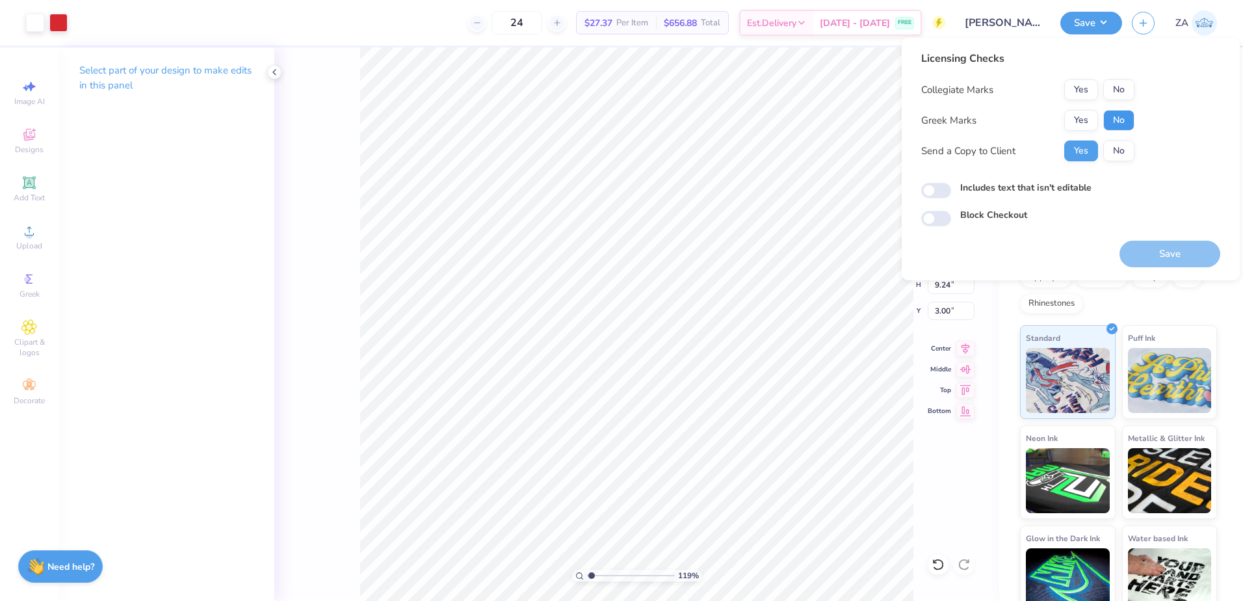
click at [1120, 124] on button "No" at bounding box center [1119, 120] width 31 height 21
click at [1083, 86] on button "Yes" at bounding box center [1081, 89] width 34 height 21
click at [1133, 255] on button "Save" at bounding box center [1170, 254] width 101 height 27
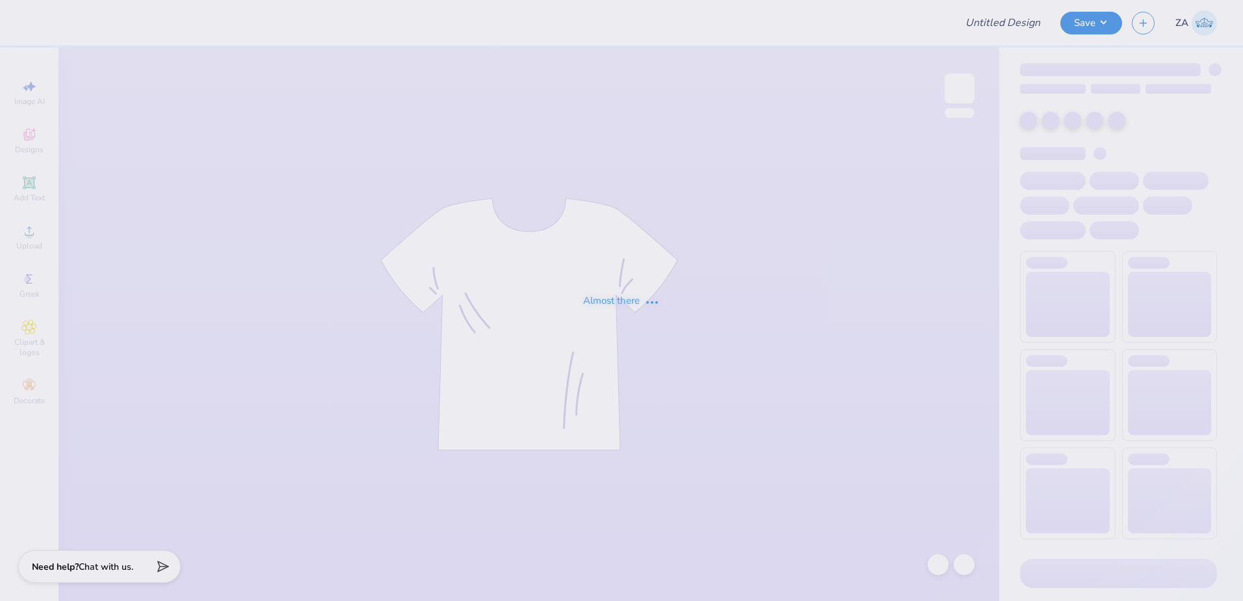
type input "AAEES Bucknell- Genral Merch"
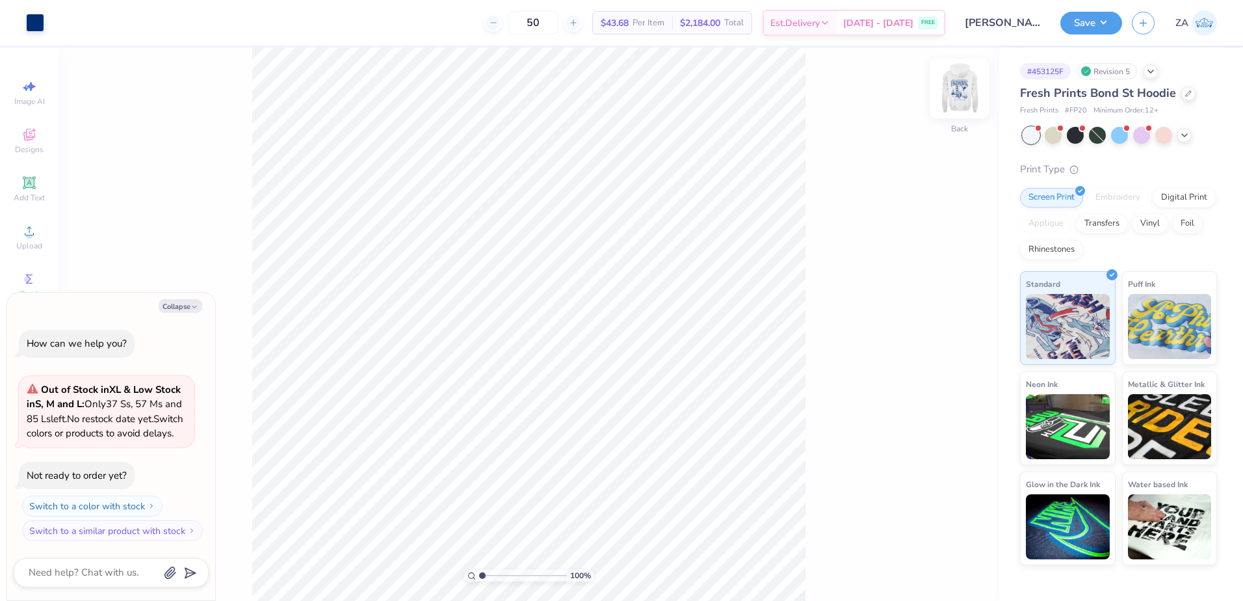
click at [960, 79] on img at bounding box center [960, 88] width 52 height 52
type textarea "x"
type input "5.00"
click at [957, 85] on img at bounding box center [960, 88] width 52 height 52
type textarea "x"
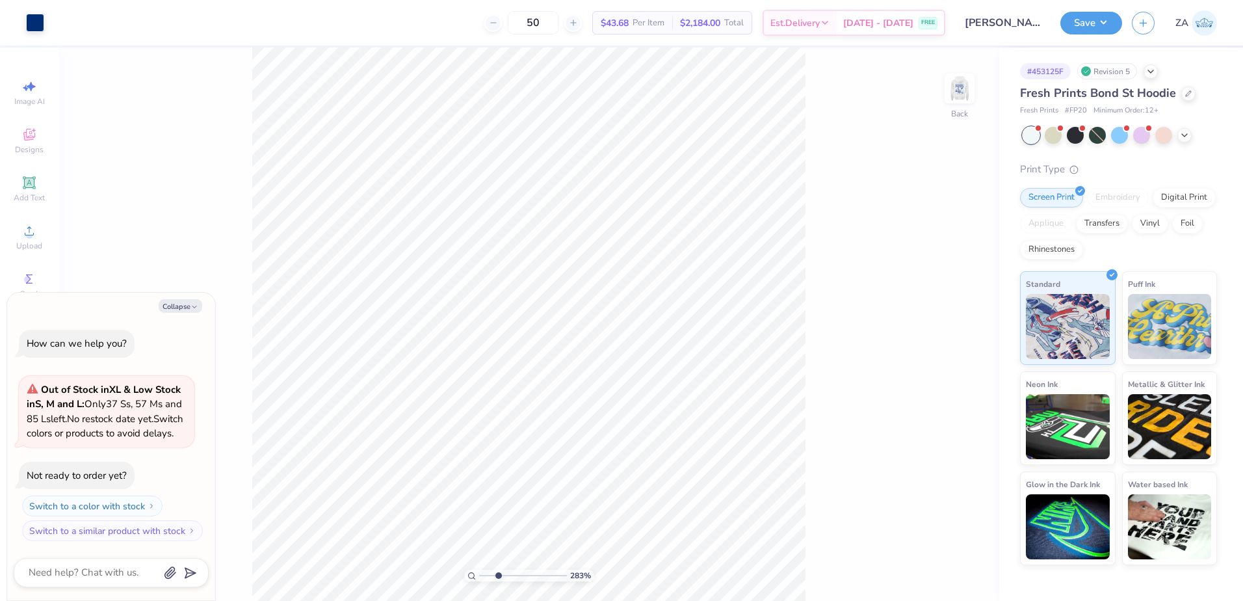
click at [498, 573] on input "range" at bounding box center [523, 576] width 88 height 12
drag, startPoint x: 496, startPoint y: 575, endPoint x: 490, endPoint y: 572, distance: 7.3
click at [489, 573] on input "range" at bounding box center [523, 576] width 88 height 12
type input "1.78"
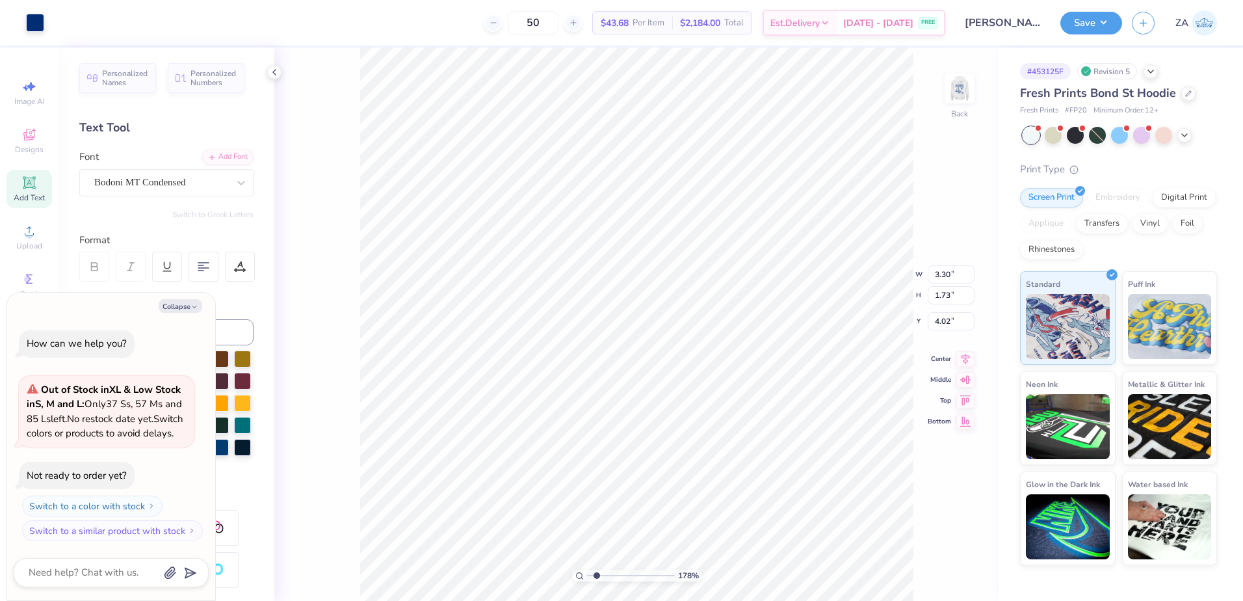
type textarea "x"
type input "2.09"
type input "1.09"
type input "4.65"
type textarea "x"
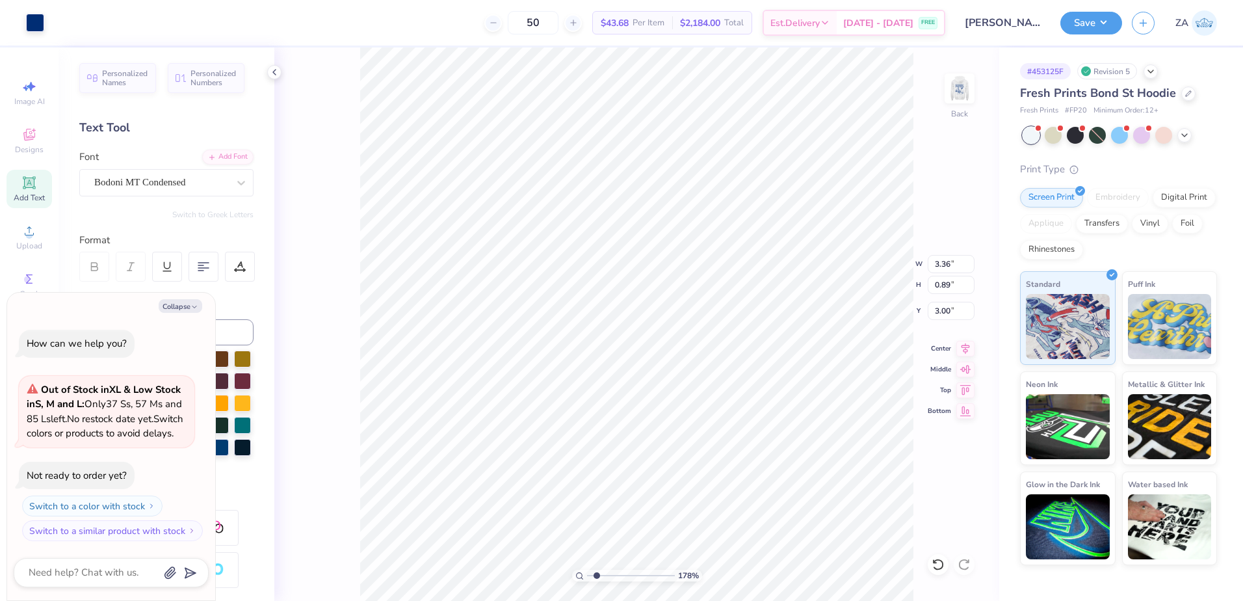
type input "4.98"
type input "1.32"
type textarea "x"
type input "3.55"
type textarea "x"
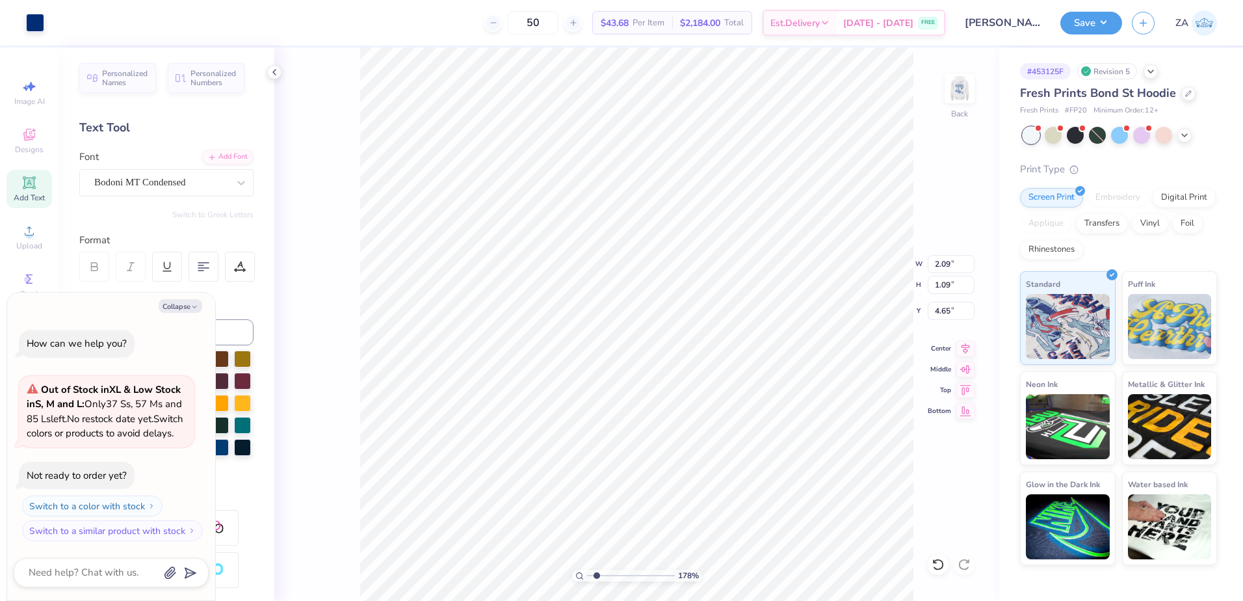
type input "5.08"
type textarea "x"
type input "6.73"
type input "1.79"
type textarea "x"
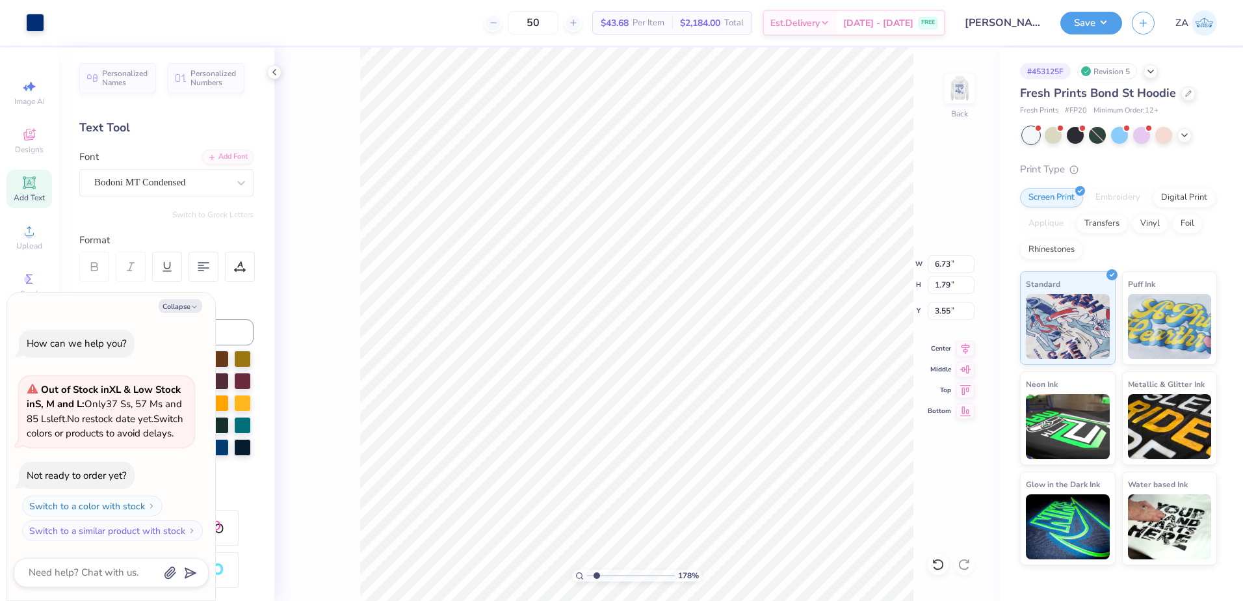
type input "3.00"
type textarea "x"
type input "2.62"
type input "1.37"
type textarea "x"
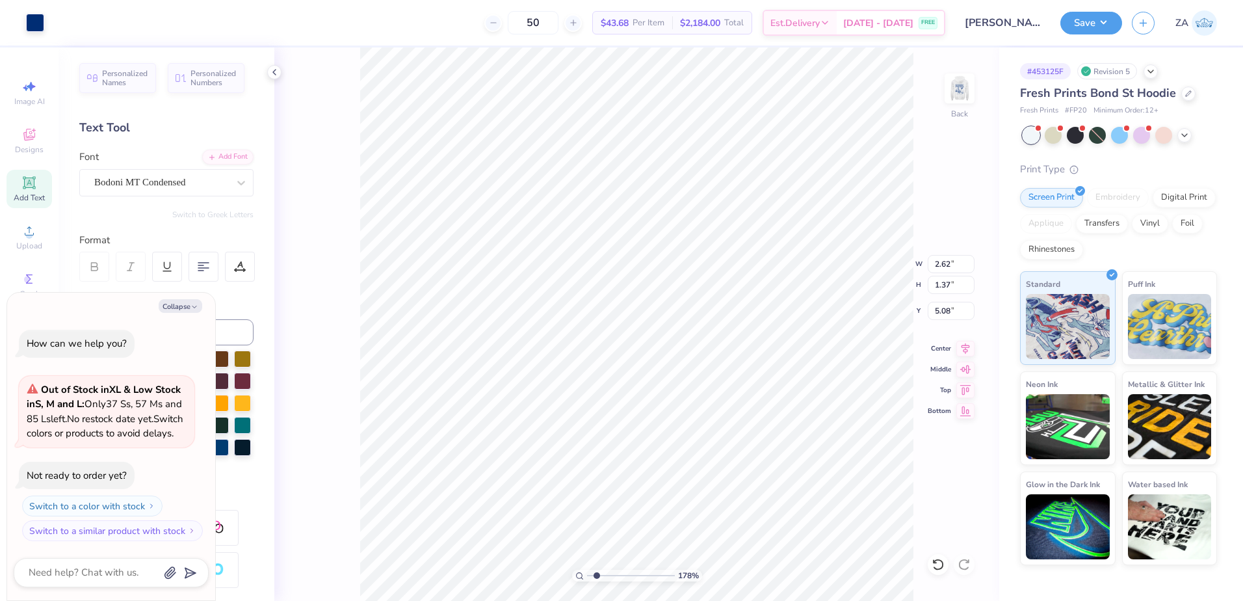
type input "5.01"
type textarea "x"
drag, startPoint x: 935, startPoint y: 269, endPoint x: 959, endPoint y: 269, distance: 24.1
click at [959, 269] on input "6.73" at bounding box center [951, 264] width 47 height 18
type input "3.50"
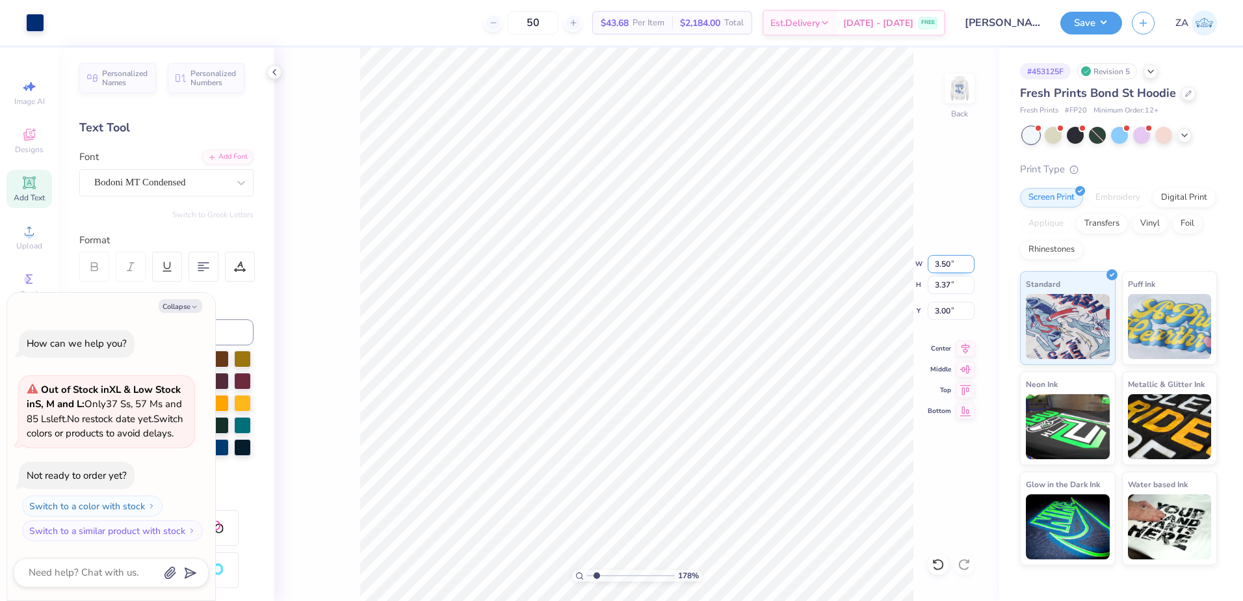
type textarea "x"
type input "1.75"
type input "3.81"
type textarea "x"
drag, startPoint x: 957, startPoint y: 311, endPoint x: 931, endPoint y: 310, distance: 26.0
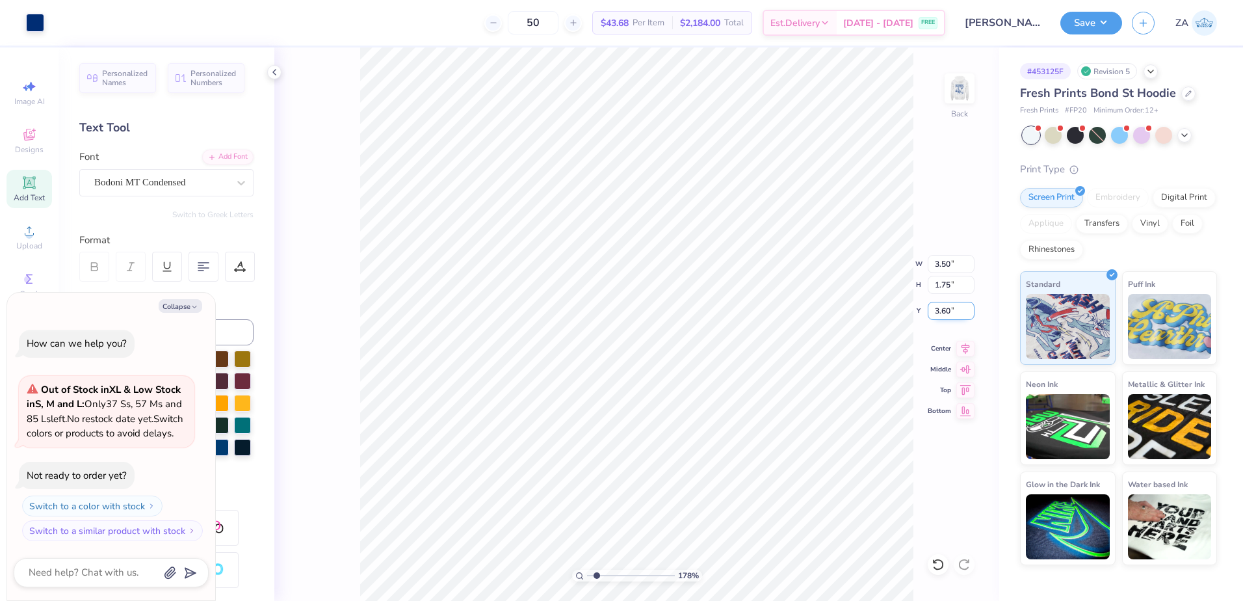
click at [931, 310] on input "3.60" at bounding box center [951, 311] width 47 height 18
type input "3.00"
click at [855, 276] on div "178 % Back W 3.50 H 1.75 Y 3.00 Center Middle Top Bottom" at bounding box center [636, 323] width 725 height 553
click at [957, 92] on img at bounding box center [960, 88] width 52 height 52
click at [957, 92] on img at bounding box center [960, 88] width 26 height 26
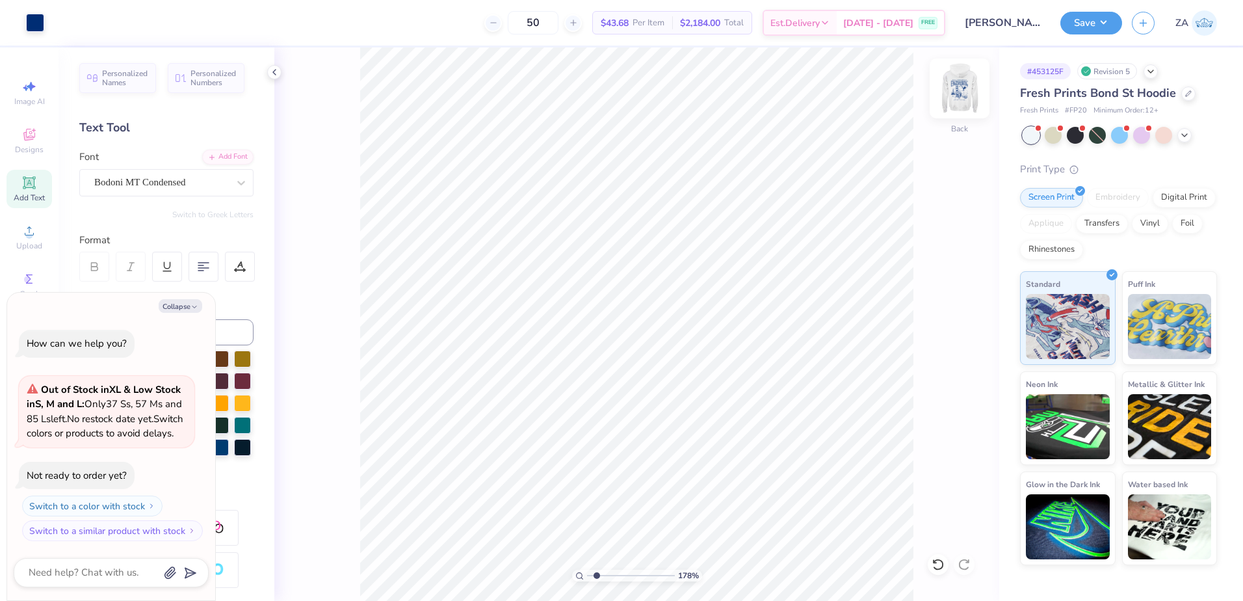
click at [951, 101] on img at bounding box center [960, 88] width 52 height 52
type textarea "x"
type input "1"
click at [590, 574] on input "range" at bounding box center [631, 576] width 88 height 12
click at [28, 226] on icon at bounding box center [29, 231] width 16 height 16
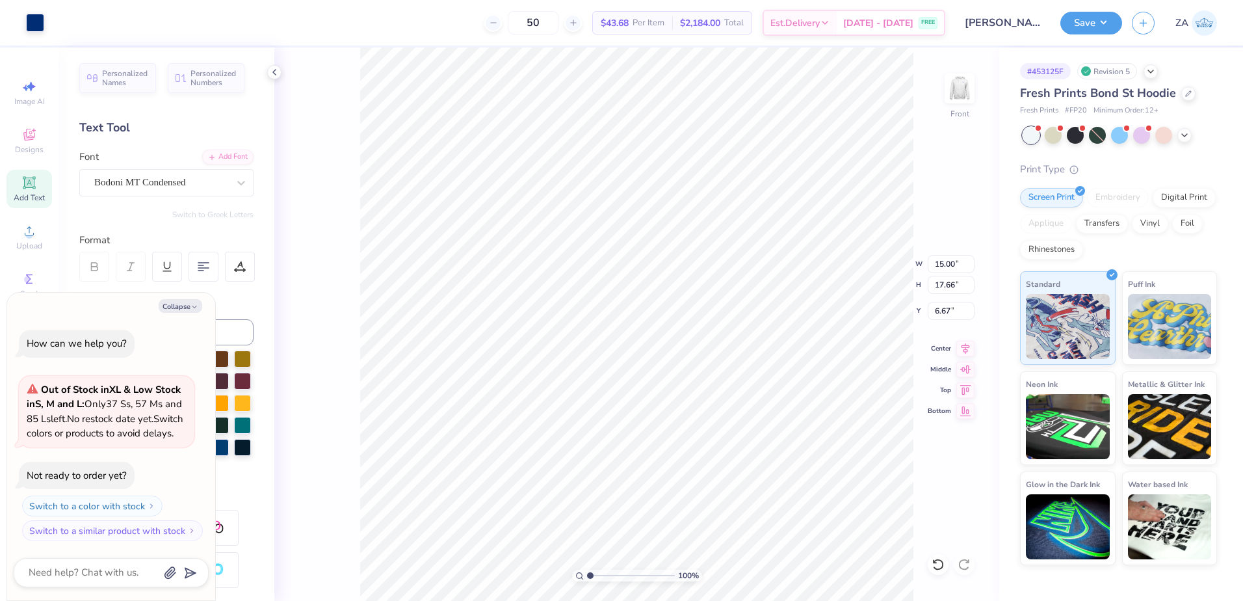
type textarea "x"
type input "10.45"
type input "12.30"
type input "12.03"
type textarea "x"
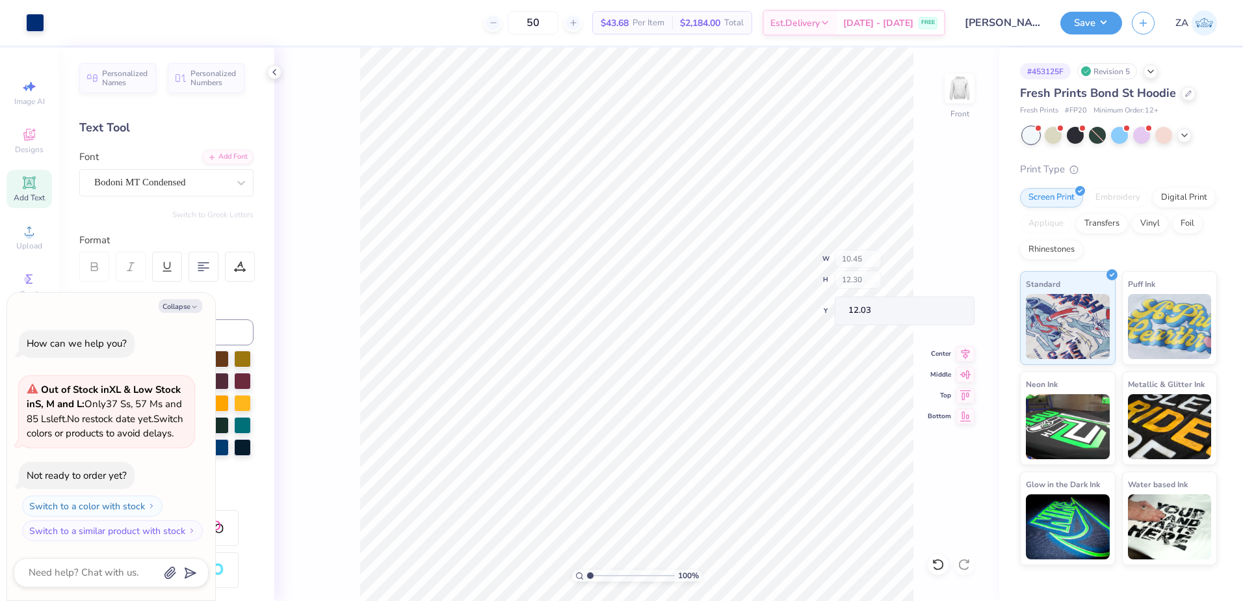
type input "6.38"
drag, startPoint x: 591, startPoint y: 575, endPoint x: 600, endPoint y: 574, distance: 9.3
type input "2.15"
click at [600, 574] on input "range" at bounding box center [631, 576] width 88 height 12
click at [662, 460] on li "Group" at bounding box center [691, 457] width 102 height 25
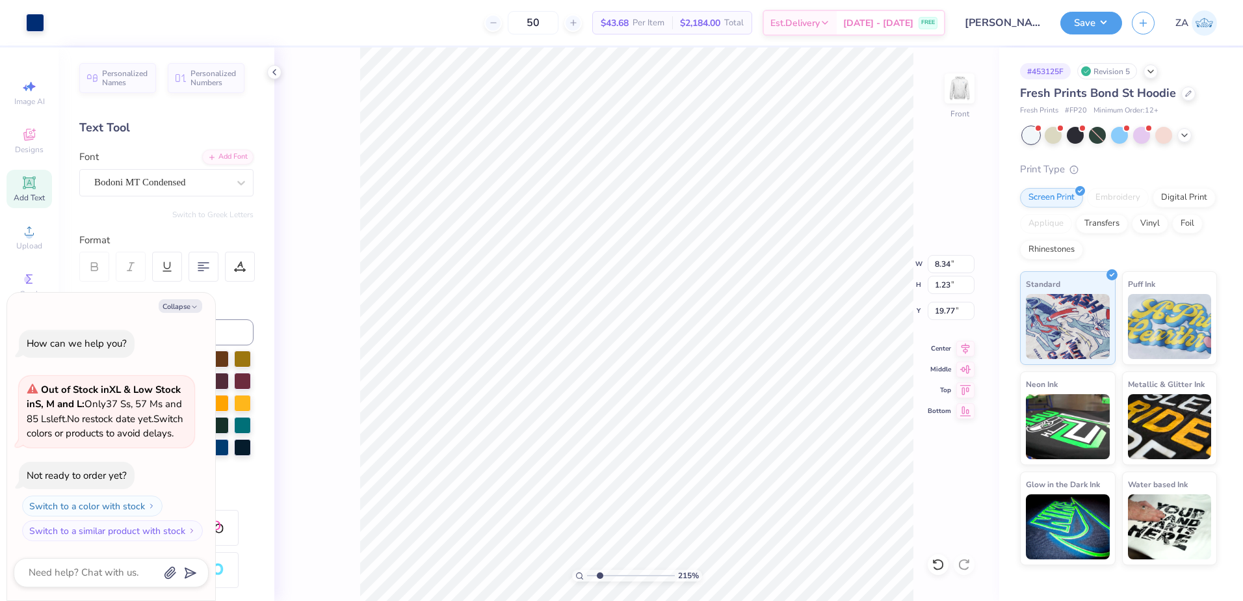
type textarea "x"
type input "19.18"
type textarea "x"
type input "19.00"
type textarea "x"
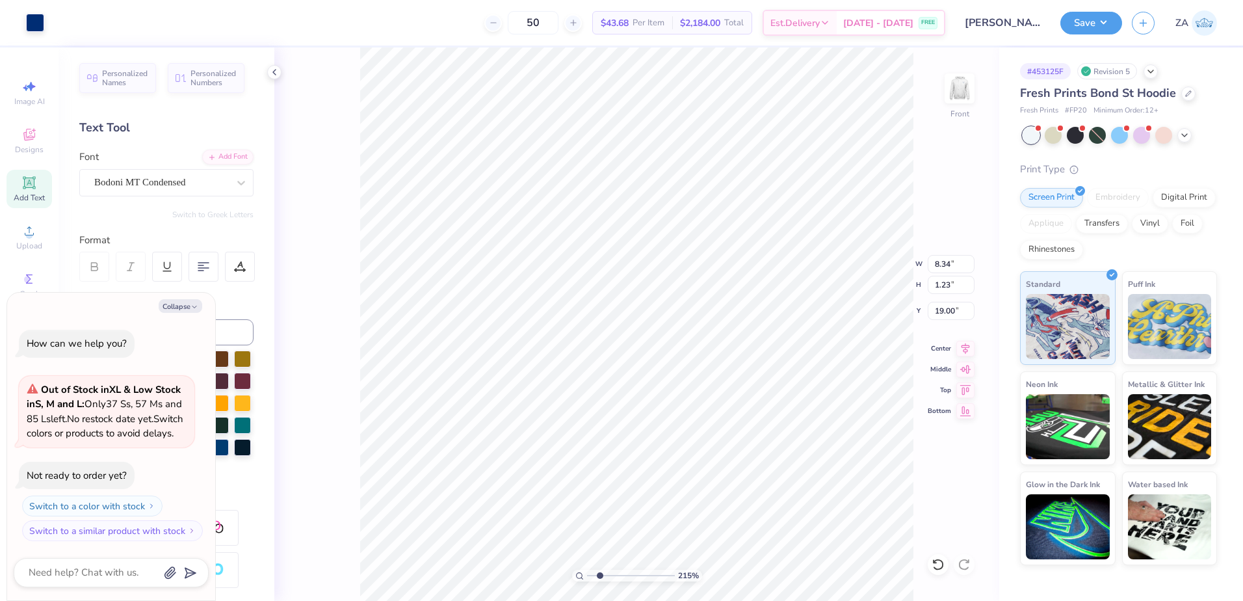
type input "7.28"
type input "1.07"
type textarea "x"
type input "18.90"
drag, startPoint x: 600, startPoint y: 575, endPoint x: 586, endPoint y: 576, distance: 14.3
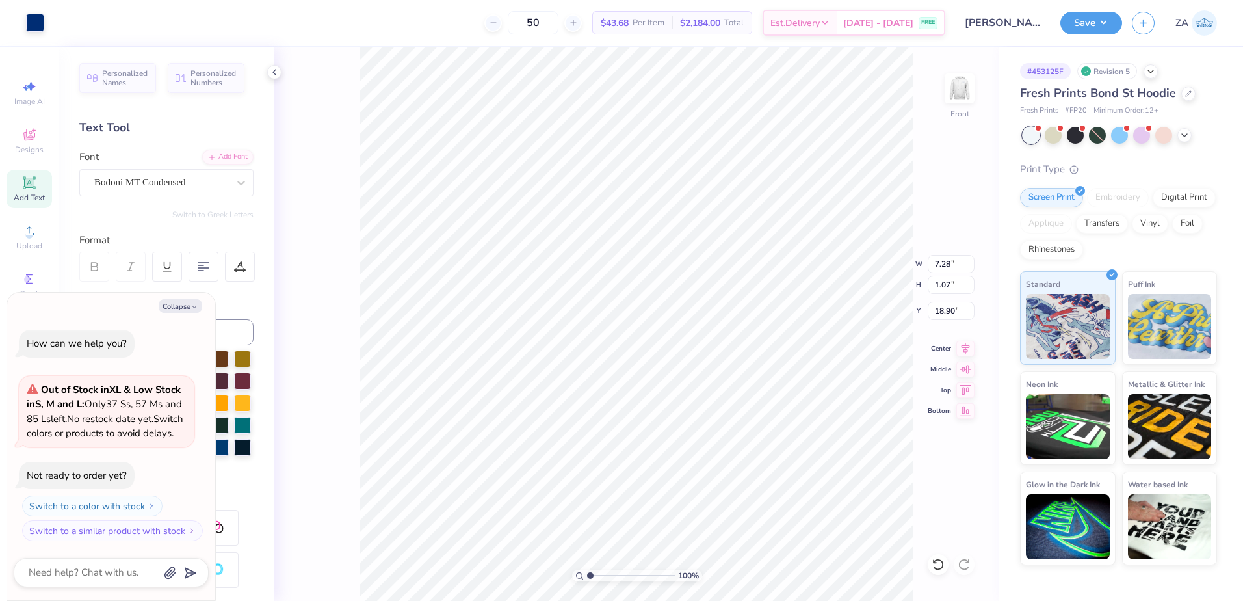
type input "1"
click at [587, 576] on input "range" at bounding box center [631, 576] width 88 height 12
type textarea "x"
drag, startPoint x: 935, startPoint y: 285, endPoint x: 959, endPoint y: 286, distance: 23.4
click at [959, 286] on input "13.58" at bounding box center [951, 285] width 47 height 18
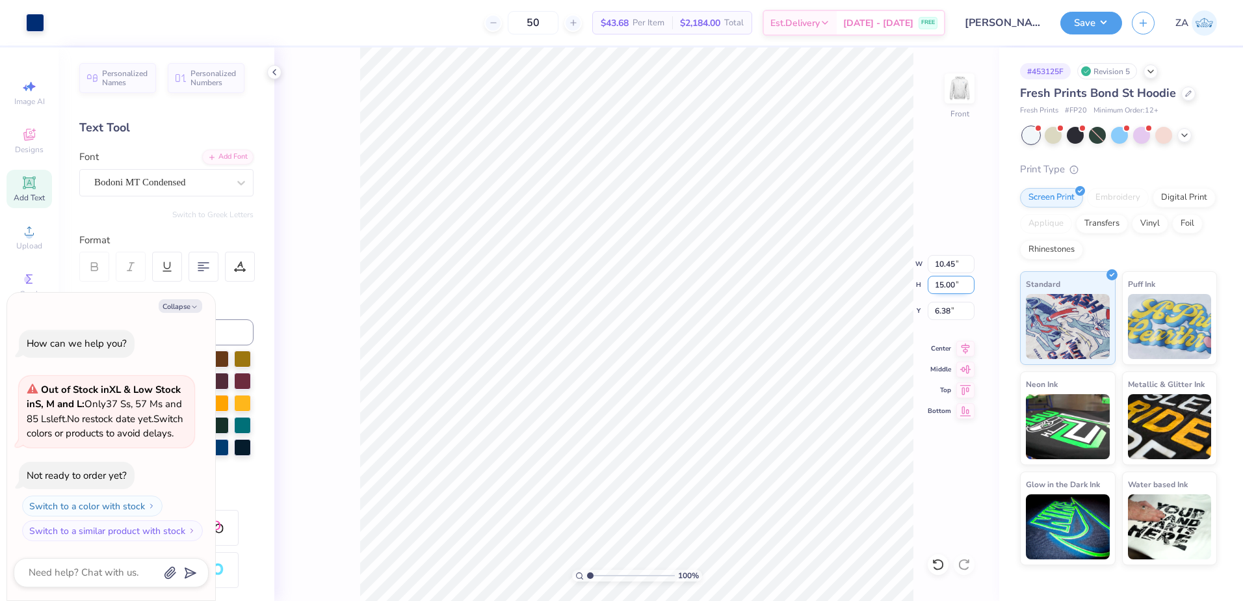
type input "15.00"
click at [956, 312] on input "6.38" at bounding box center [951, 311] width 47 height 18
type textarea "x"
type input "11.54"
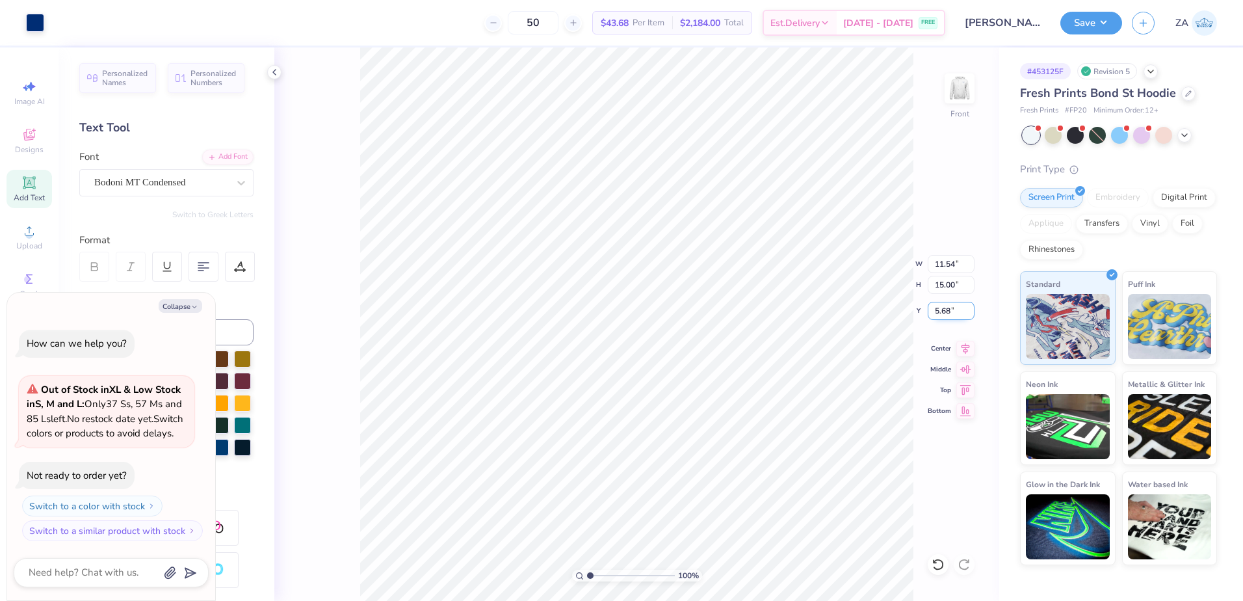
drag, startPoint x: 956, startPoint y: 312, endPoint x: 936, endPoint y: 311, distance: 20.2
click at [936, 311] on input "5.68" at bounding box center [951, 311] width 47 height 18
type input "6.00"
type textarea "x"
type input "6.04"
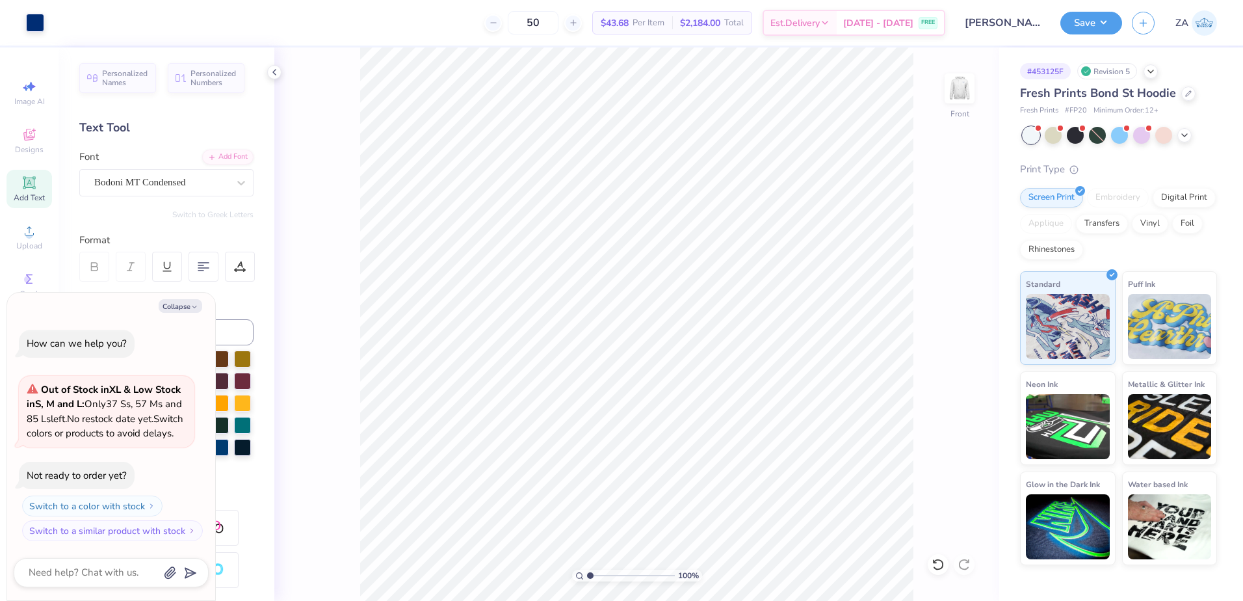
type textarea "x"
click at [949, 309] on input "6.04" at bounding box center [951, 311] width 47 height 18
click at [950, 309] on input "6.04" at bounding box center [951, 311] width 47 height 18
click at [954, 310] on input "6.04" at bounding box center [951, 311] width 47 height 18
type input "6.00"
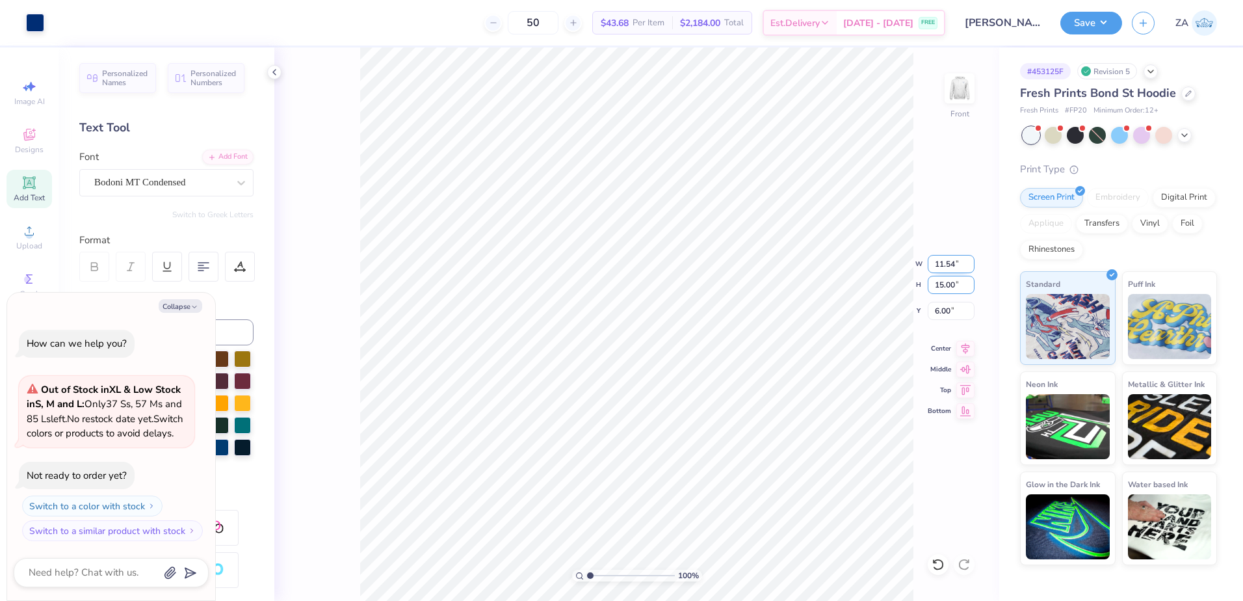
click at [946, 277] on input "15.00" at bounding box center [951, 285] width 47 height 18
click at [950, 265] on input "11.54" at bounding box center [951, 264] width 47 height 18
click at [966, 89] on img at bounding box center [960, 88] width 52 height 52
click at [1095, 23] on button "Save" at bounding box center [1092, 21] width 62 height 23
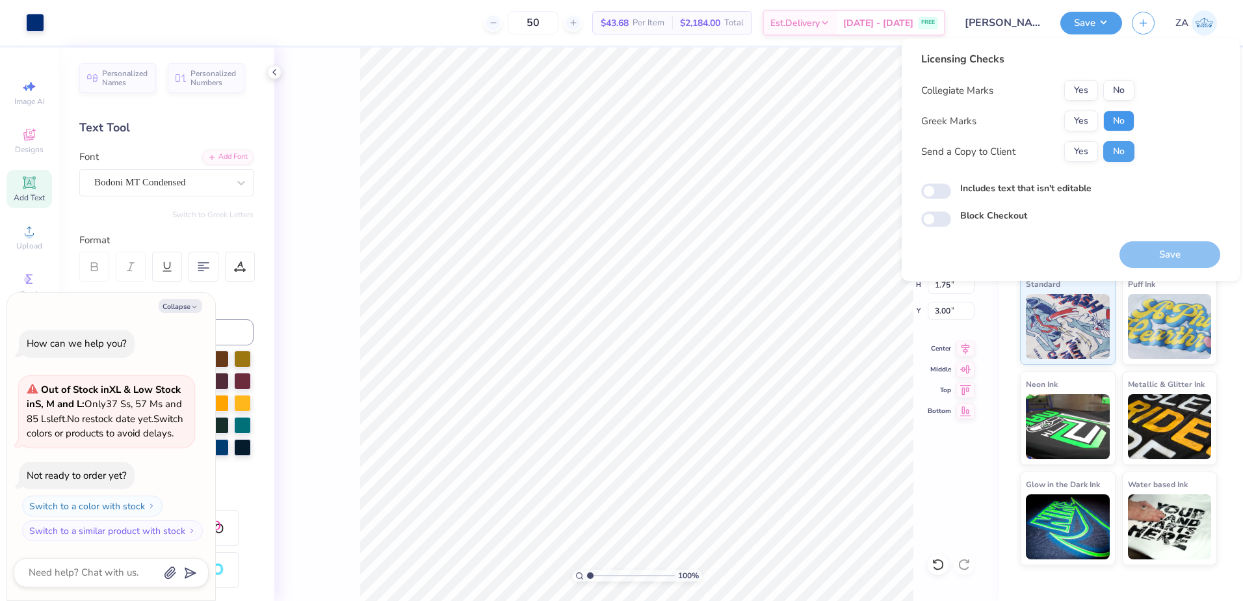
click at [1131, 123] on button "No" at bounding box center [1119, 121] width 31 height 21
click at [1065, 87] on button "Yes" at bounding box center [1081, 90] width 34 height 21
click at [1167, 250] on button "Save" at bounding box center [1170, 254] width 101 height 27
type textarea "x"
